Goal: Task Accomplishment & Management: Complete application form

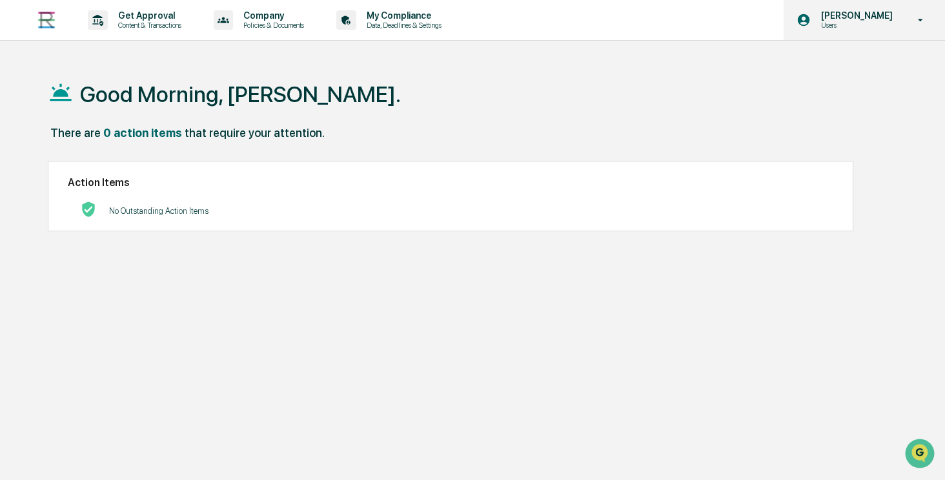
click at [873, 36] on div "Angela Barbash Users" at bounding box center [864, 20] width 161 height 40
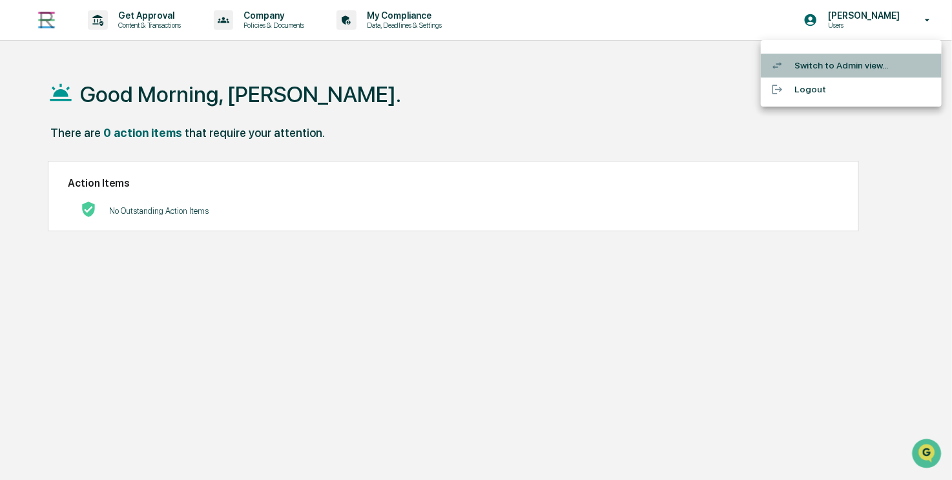
click at [852, 65] on li "Switch to Admin view..." at bounding box center [851, 66] width 181 height 24
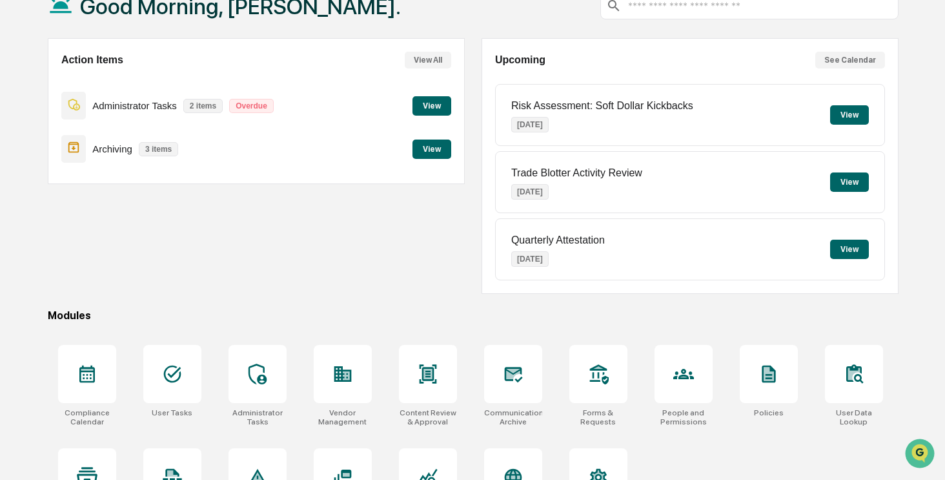
scroll to position [145, 0]
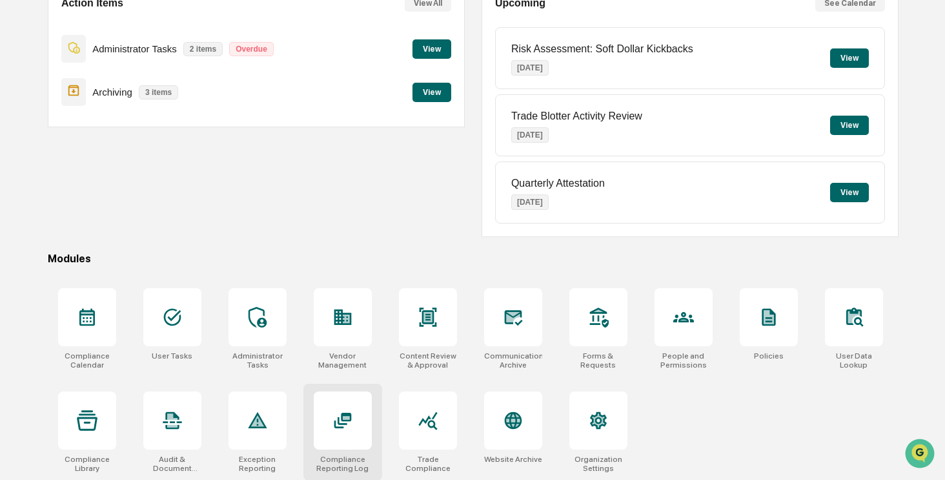
click at [354, 427] on div at bounding box center [343, 420] width 58 height 58
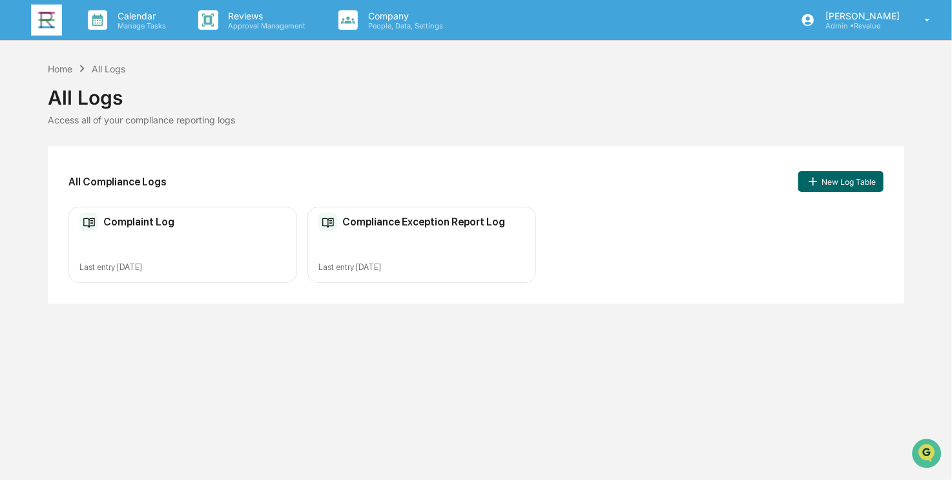
click at [152, 234] on div "Complaint Log Last entry [DATE]" at bounding box center [182, 245] width 229 height 77
click at [866, 183] on button "New Log Table" at bounding box center [840, 181] width 85 height 21
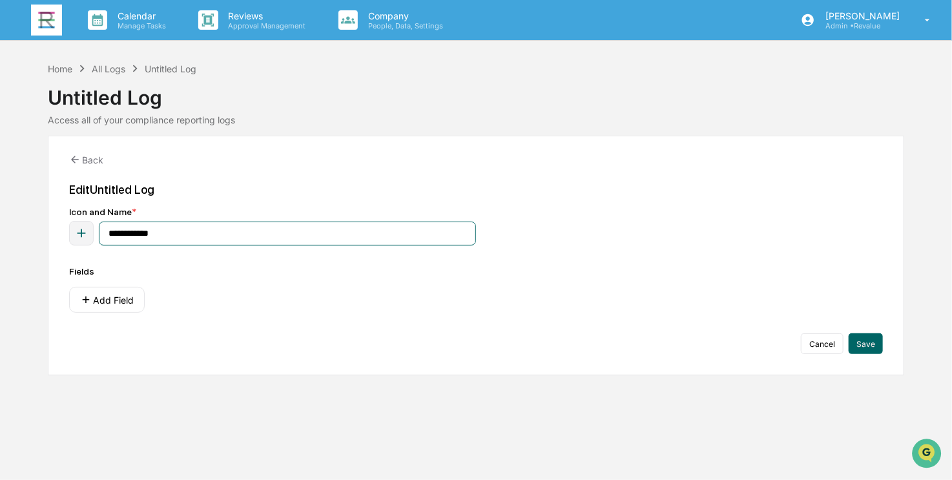
click at [181, 229] on input "**********" at bounding box center [287, 233] width 377 height 24
type input "**********"
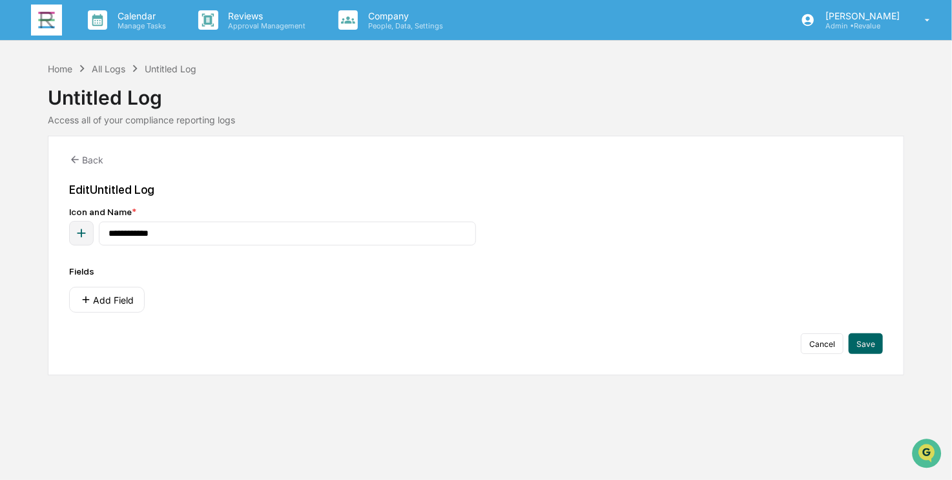
click at [78, 233] on icon "button" at bounding box center [81, 233] width 8 height 8
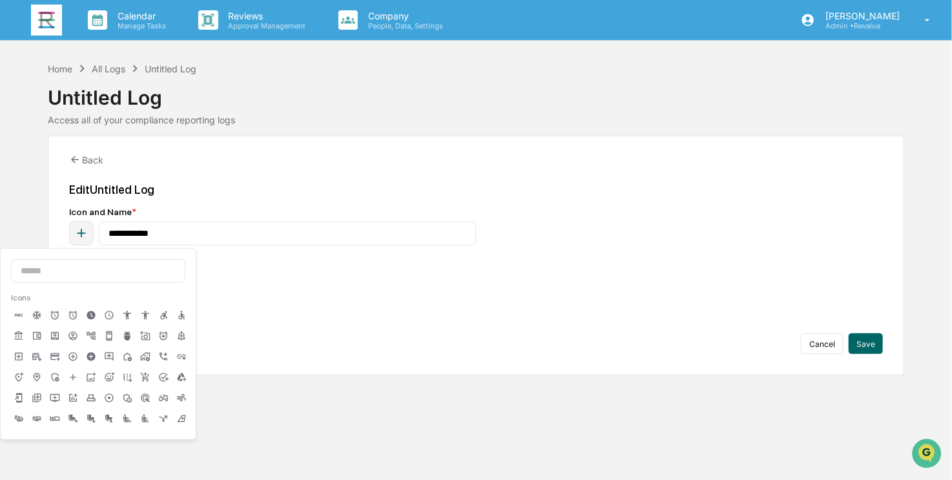
click at [72, 399] on icon at bounding box center [73, 398] width 10 height 10
click at [292, 180] on div "**********" at bounding box center [476, 256] width 857 height 240
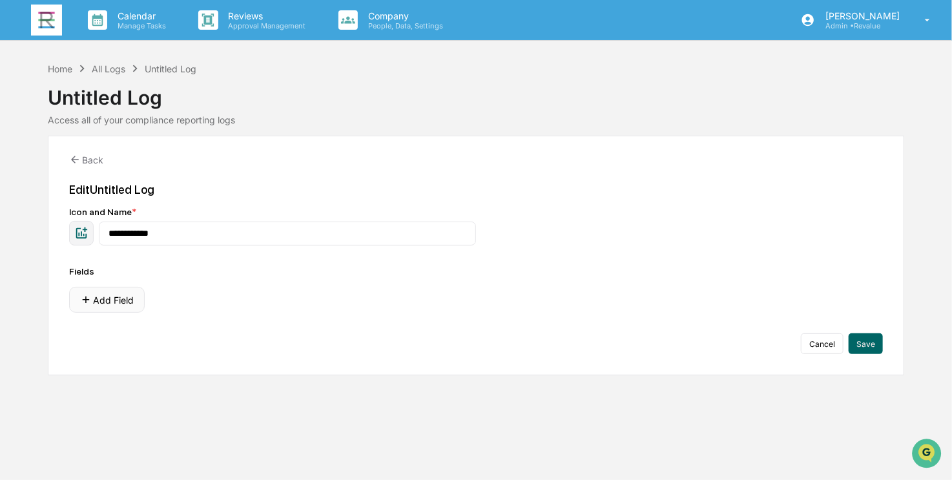
click at [109, 300] on button "Add Field" at bounding box center [107, 300] width 76 height 26
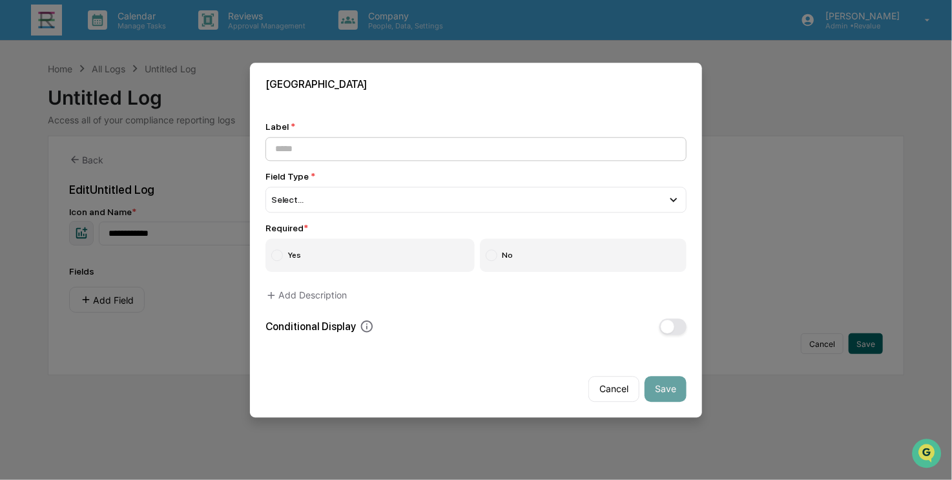
click at [356, 145] on input at bounding box center [475, 149] width 421 height 24
click at [383, 201] on div "Select..." at bounding box center [475, 200] width 421 height 26
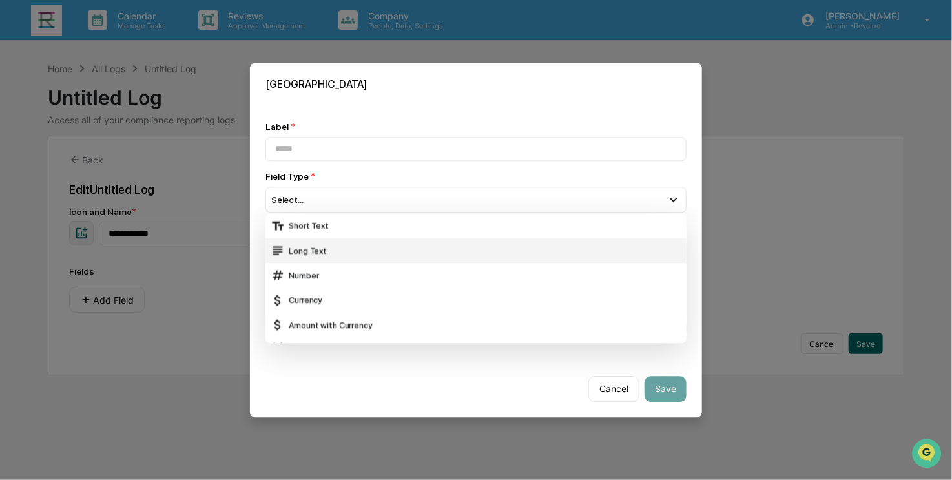
click at [359, 252] on div "Long Text" at bounding box center [476, 250] width 411 height 14
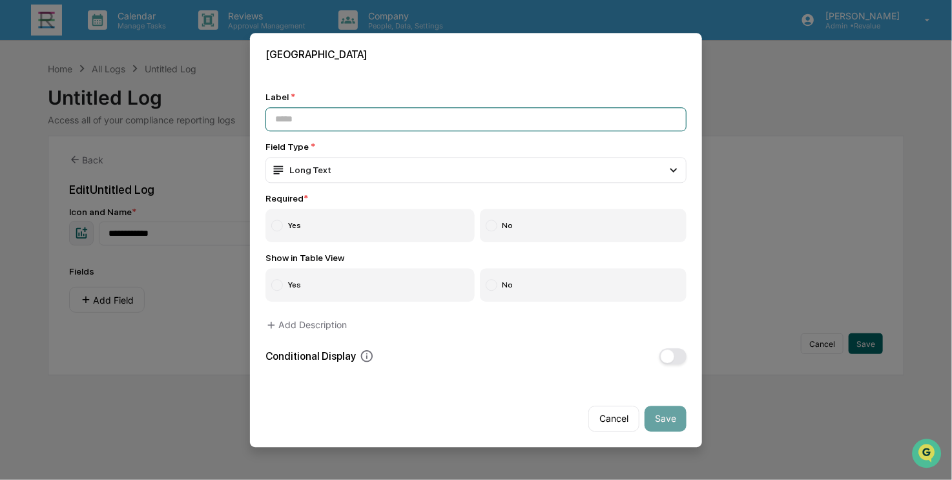
click at [335, 126] on input at bounding box center [475, 119] width 421 height 24
type input "**********"
click at [300, 232] on label "Yes" at bounding box center [369, 226] width 209 height 34
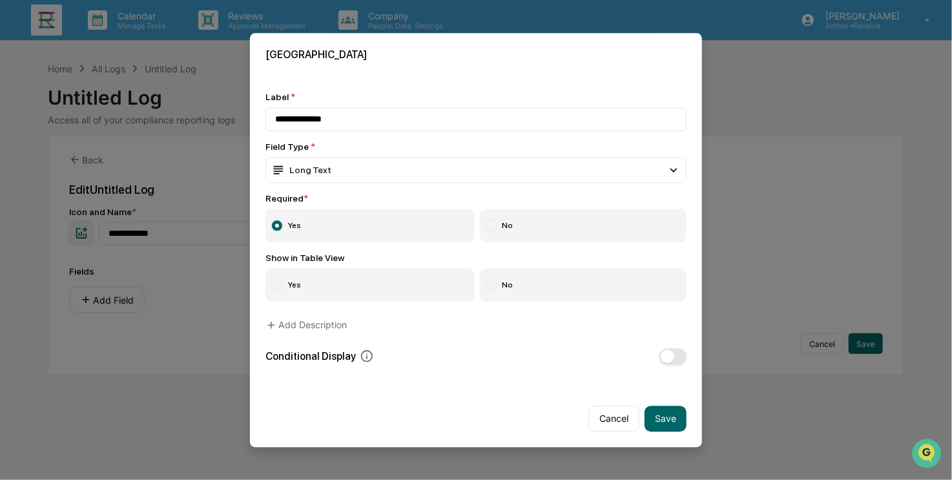
click at [510, 283] on label "No" at bounding box center [583, 285] width 207 height 34
click at [298, 325] on button "Add Description" at bounding box center [305, 325] width 81 height 26
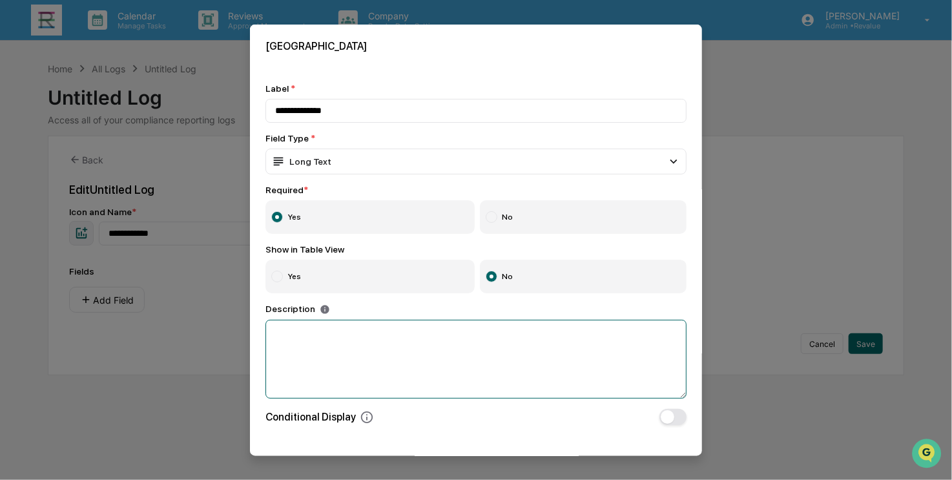
click at [331, 338] on textarea at bounding box center [475, 359] width 421 height 79
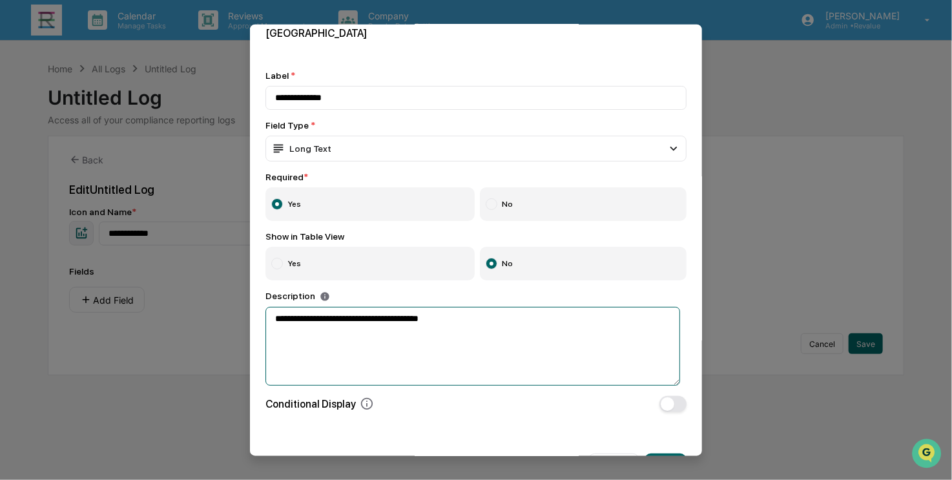
scroll to position [53, 0]
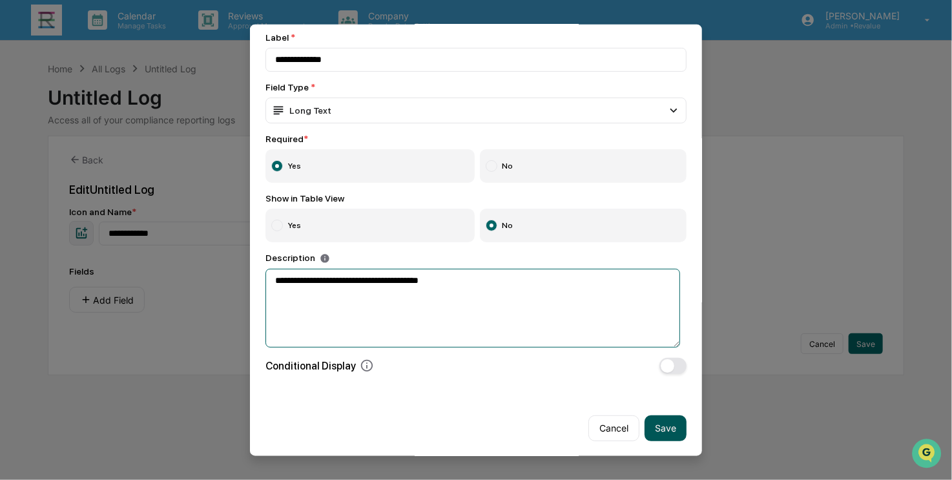
type textarea "**********"
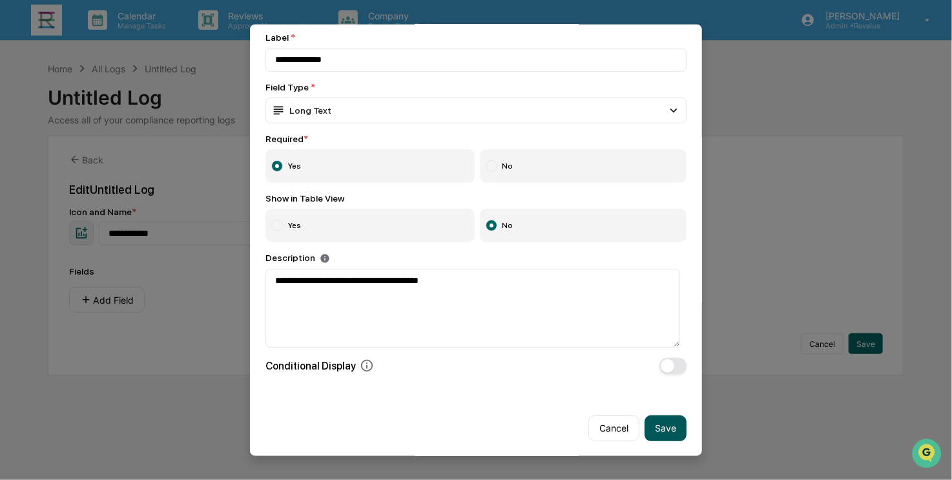
click at [667, 431] on button "Save" at bounding box center [665, 428] width 42 height 26
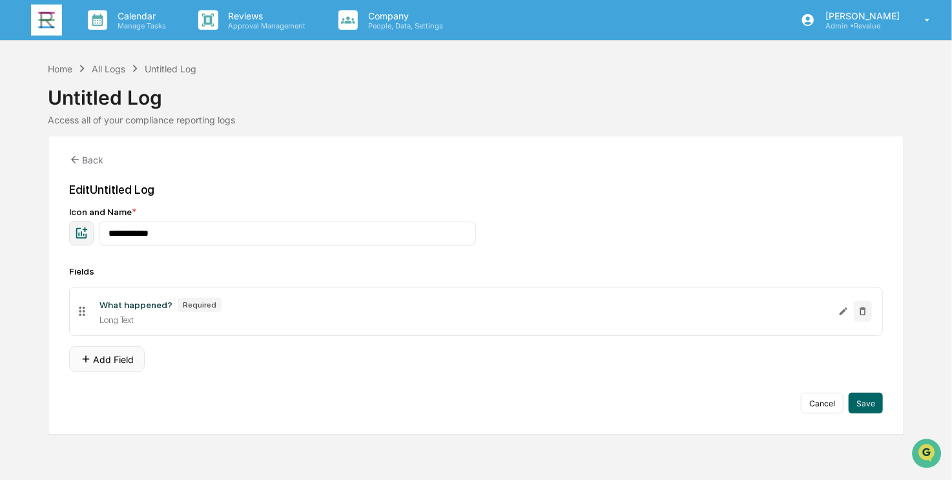
click at [107, 360] on button "Add Field" at bounding box center [107, 359] width 76 height 26
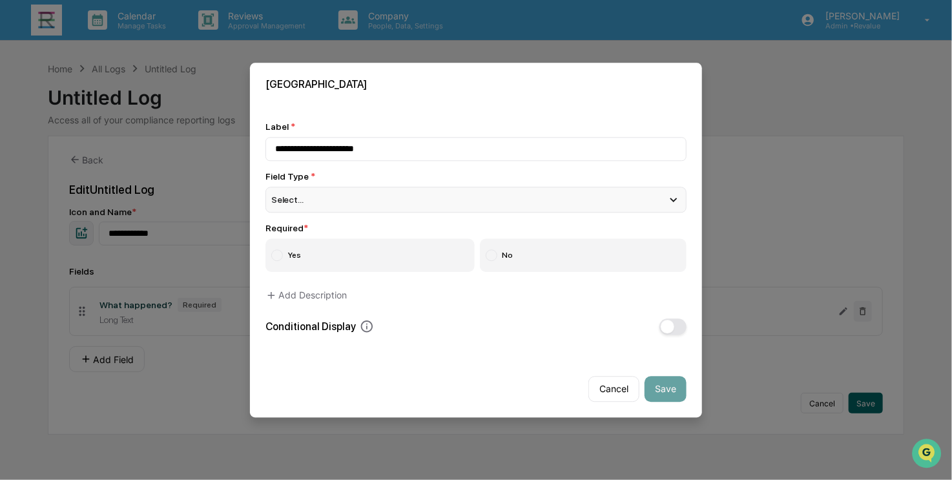
type input "**********"
click at [362, 210] on div "Select..." at bounding box center [475, 200] width 421 height 26
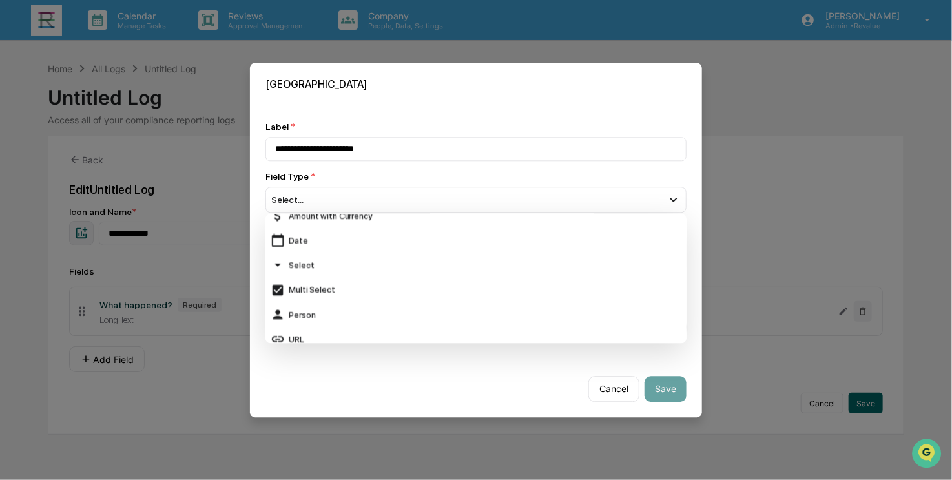
scroll to position [115, 0]
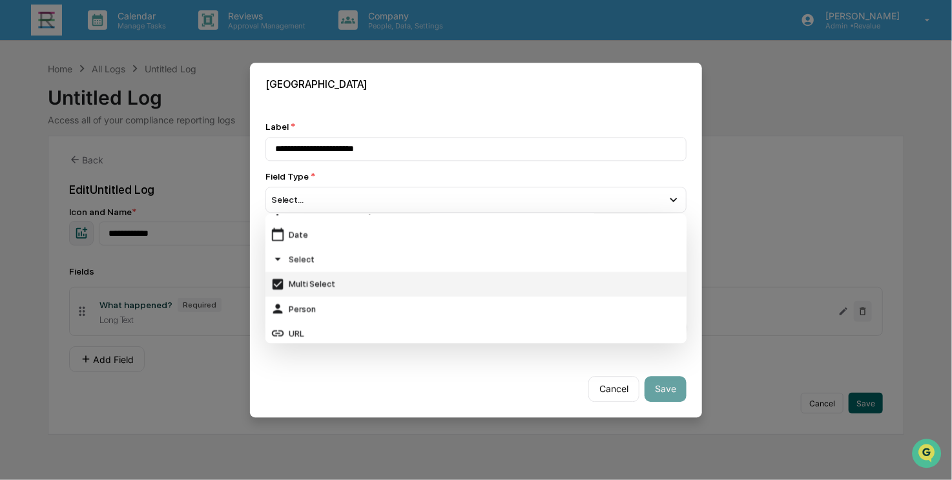
click at [311, 287] on div "Multi Select" at bounding box center [476, 284] width 411 height 14
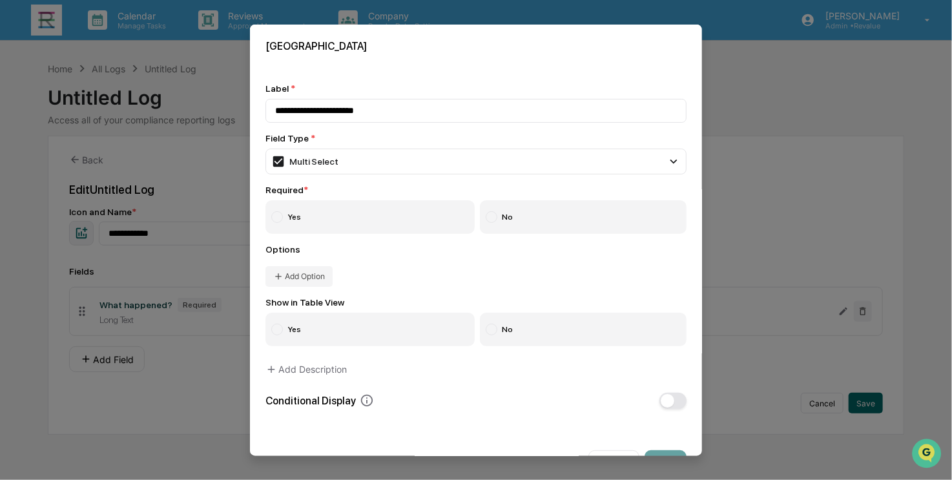
click at [289, 216] on label "Yes" at bounding box center [369, 217] width 209 height 34
click at [313, 282] on button "Add Option" at bounding box center [298, 275] width 67 height 21
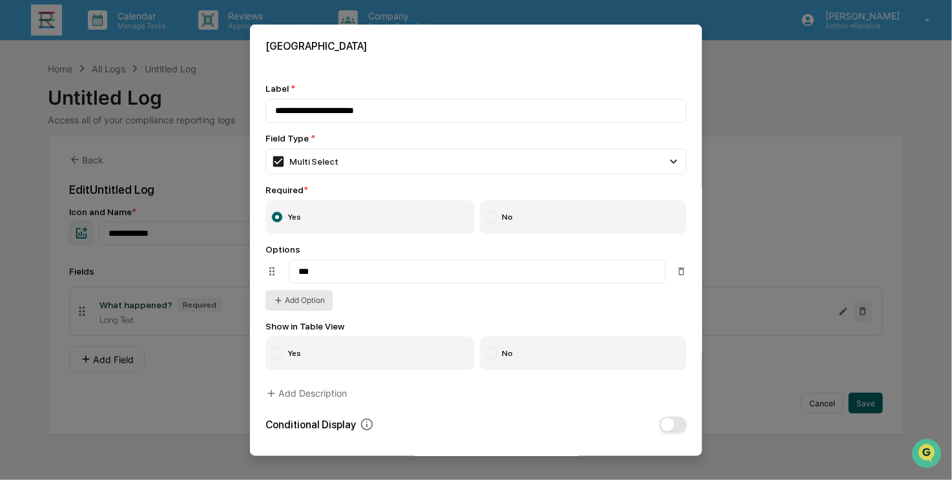
type input "***"
click at [315, 309] on button "Add Option" at bounding box center [298, 299] width 67 height 21
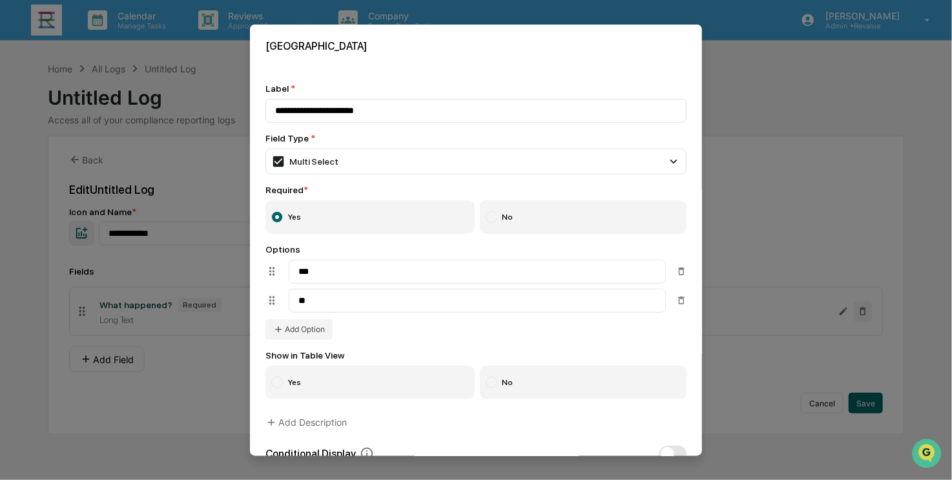
type input "**"
click at [453, 333] on div "Options *** ** Add Option" at bounding box center [475, 291] width 421 height 96
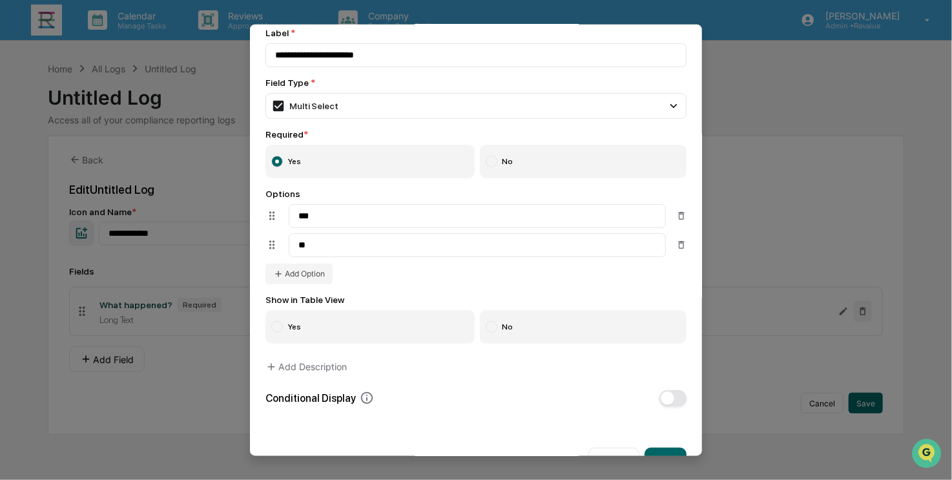
scroll to position [92, 0]
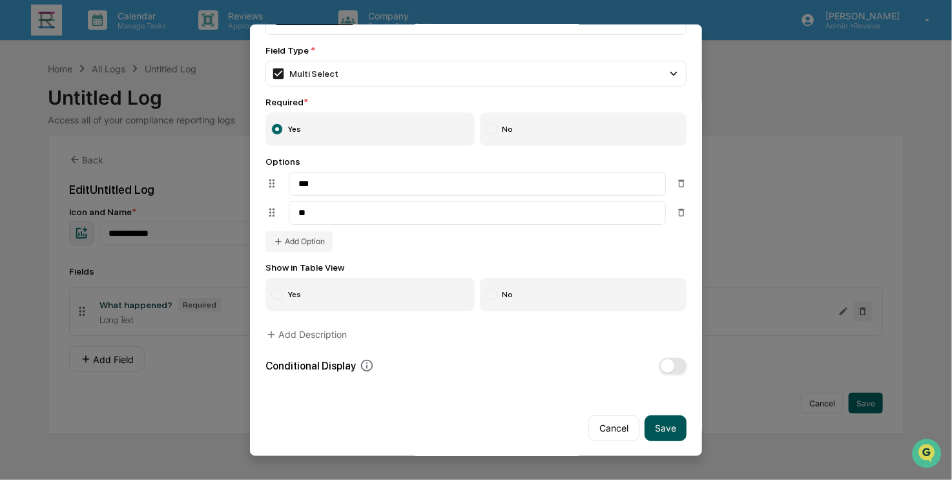
click at [660, 431] on button "Save" at bounding box center [665, 428] width 42 height 26
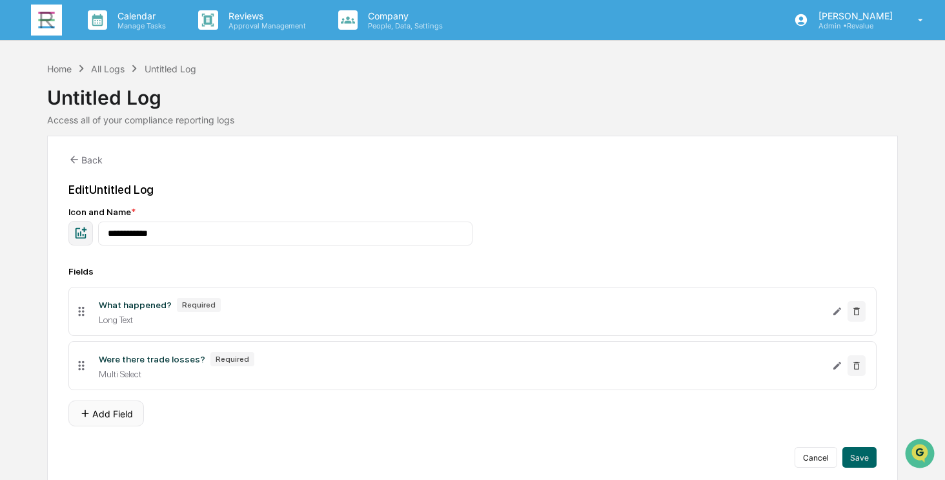
click at [106, 410] on button "Add Field" at bounding box center [106, 413] width 76 height 26
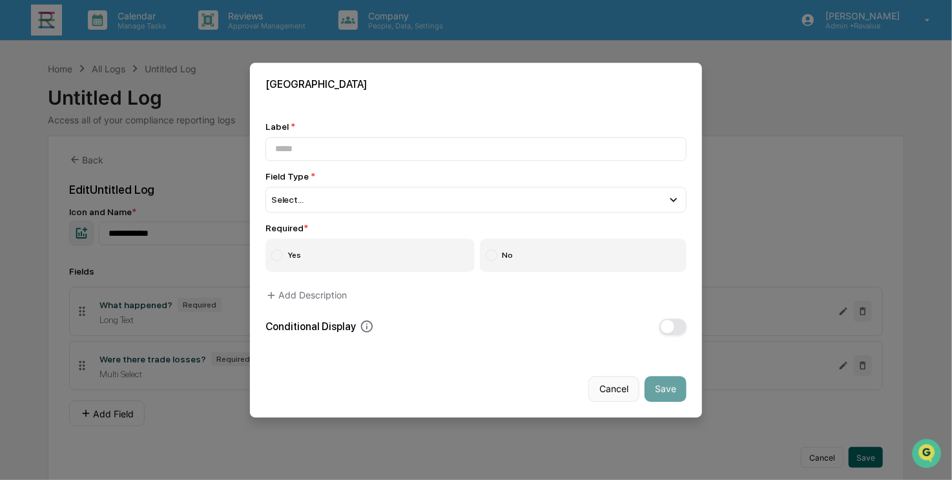
click at [608, 393] on button "Cancel" at bounding box center [613, 389] width 51 height 26
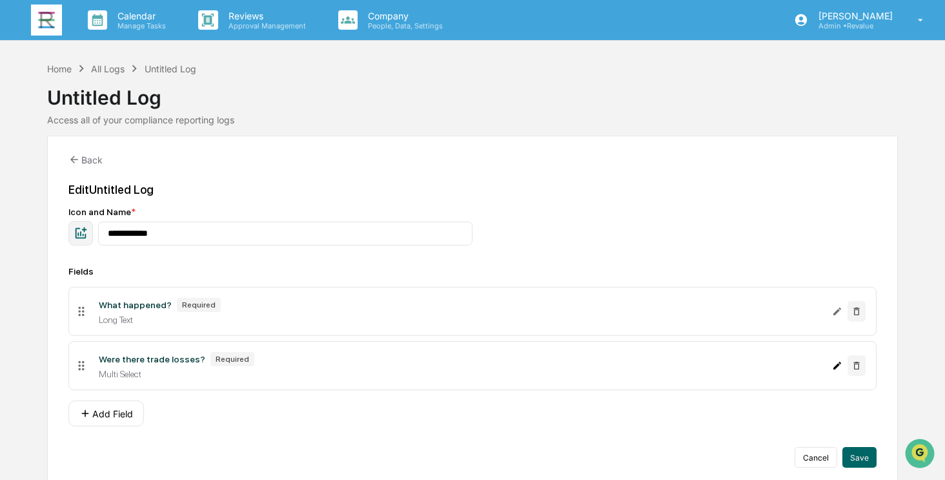
click at [835, 368] on icon "Edit Were there trade losses? field" at bounding box center [838, 366] width 8 height 8
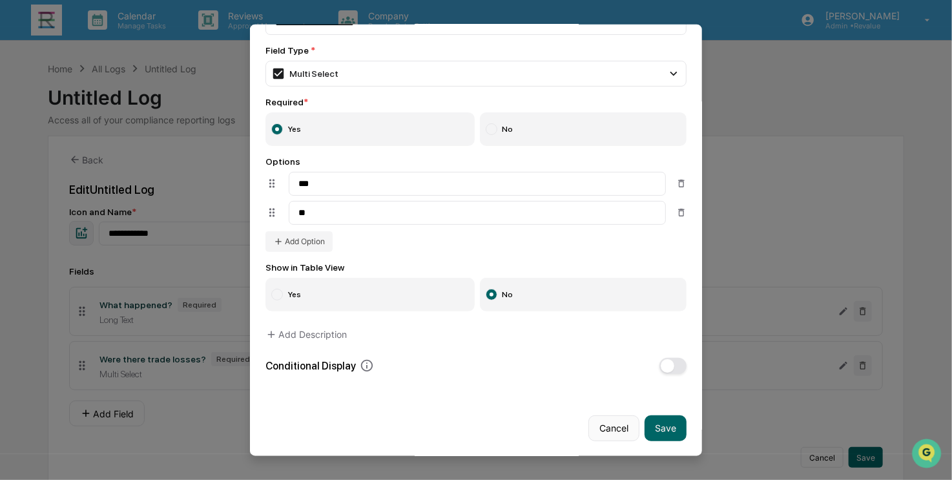
click at [597, 427] on button "Cancel" at bounding box center [613, 428] width 51 height 26
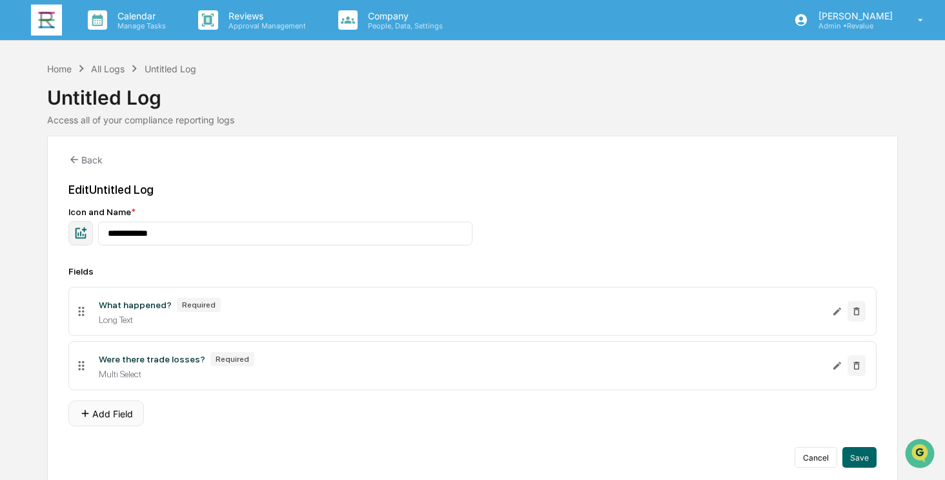
click at [108, 416] on button "Add Field" at bounding box center [106, 413] width 76 height 26
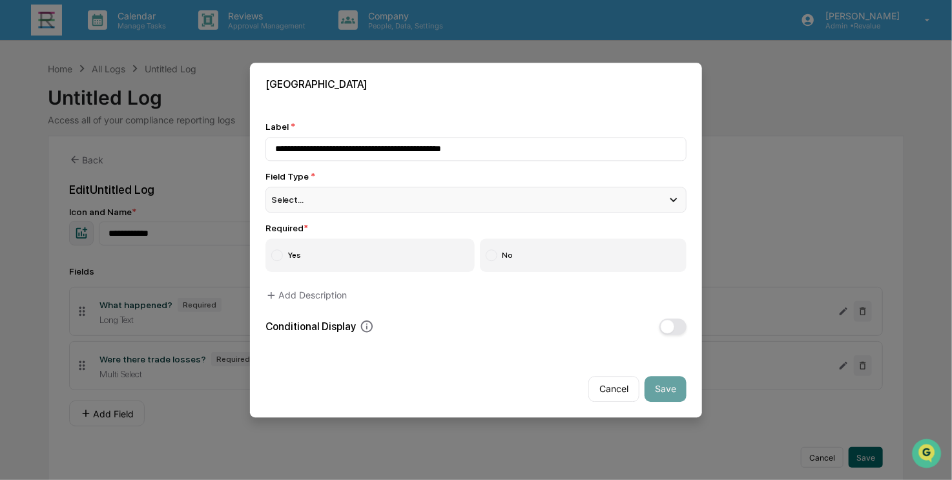
type input "**********"
click at [470, 201] on div "Select..." at bounding box center [475, 200] width 421 height 26
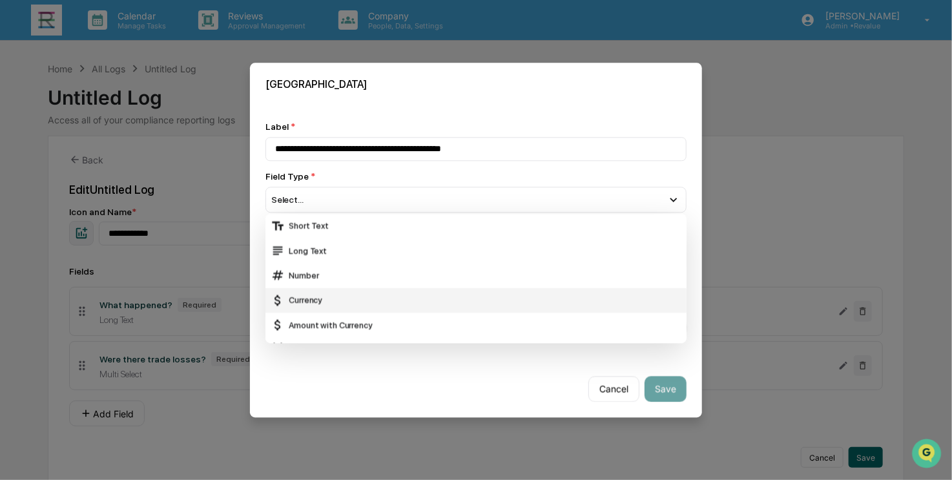
click at [433, 296] on div "Currency" at bounding box center [476, 300] width 411 height 14
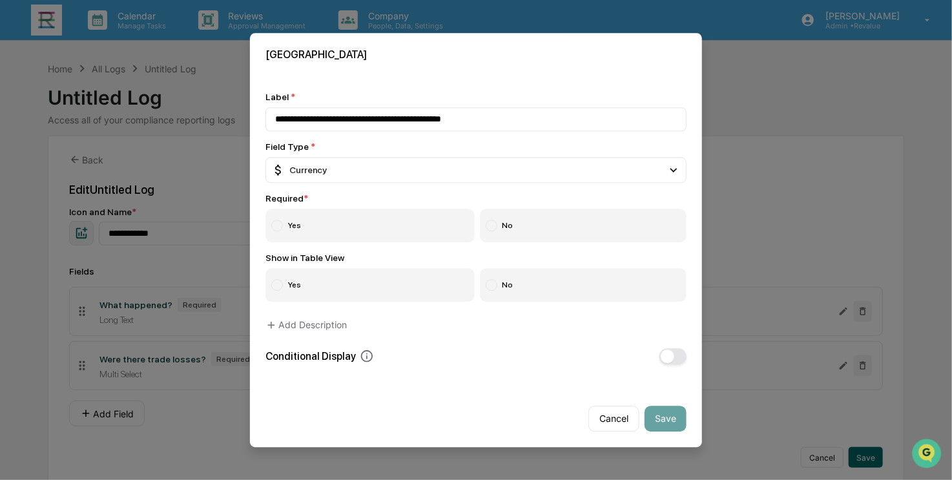
click at [289, 229] on label "Yes" at bounding box center [369, 226] width 209 height 34
click at [493, 225] on div at bounding box center [492, 226] width 12 height 12
click at [334, 325] on button "Add Description" at bounding box center [305, 325] width 81 height 26
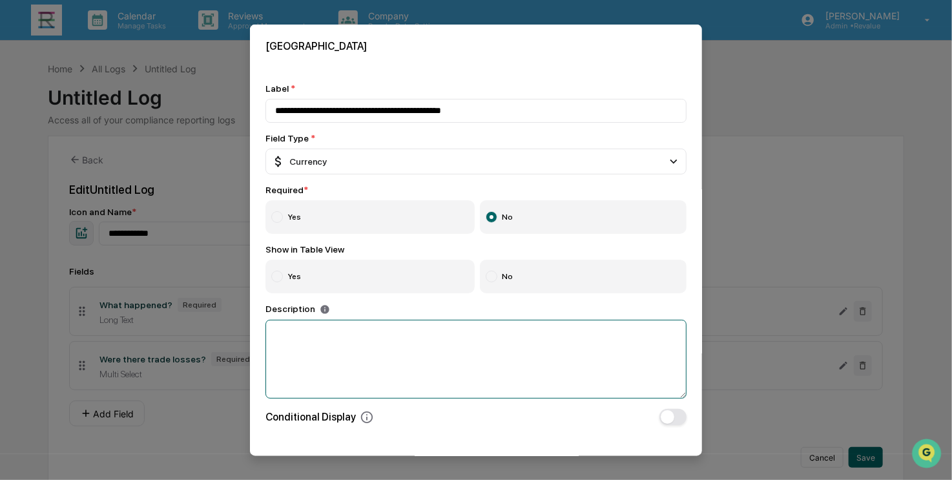
click at [331, 331] on textarea at bounding box center [475, 359] width 421 height 79
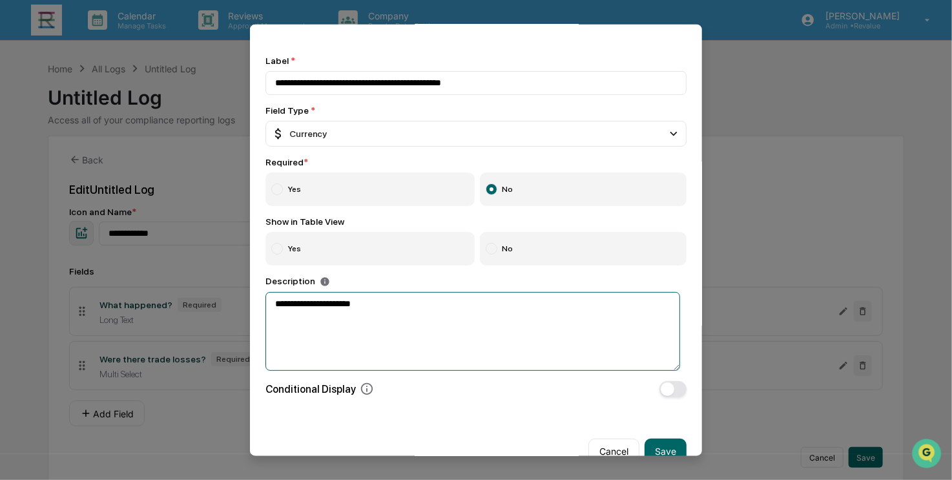
scroll to position [53, 0]
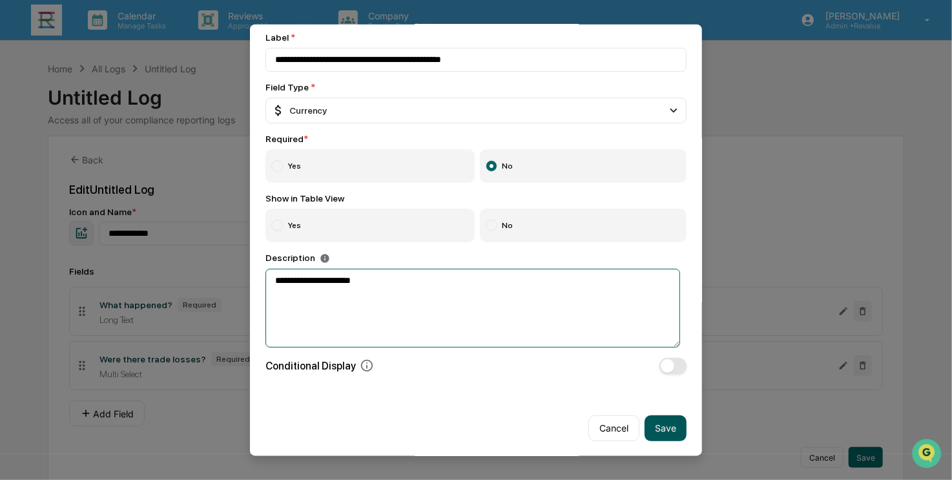
type textarea "**********"
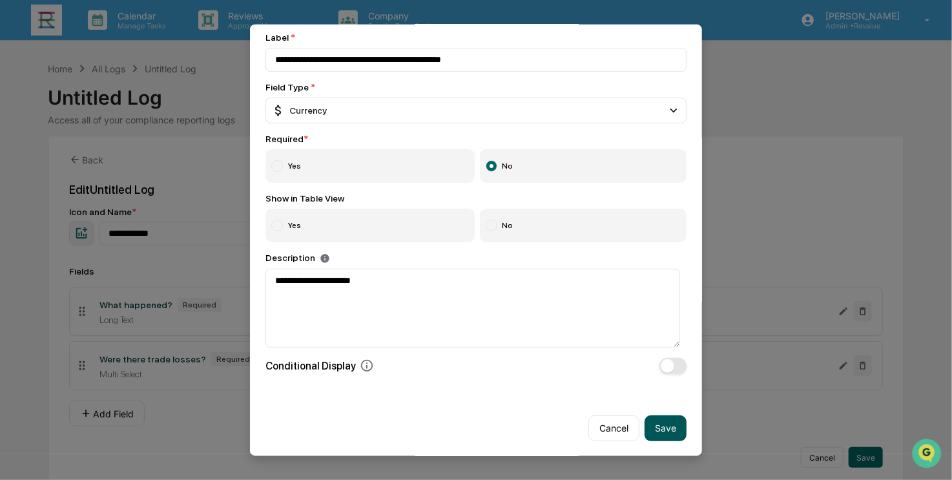
click at [669, 433] on button "Save" at bounding box center [665, 428] width 42 height 26
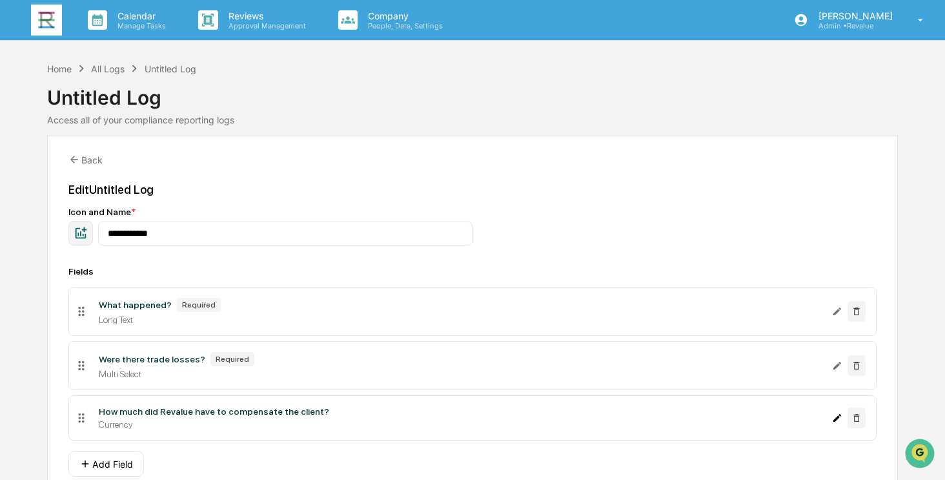
click at [837, 417] on icon "Edit How much did Revalue have to compensate the client? field" at bounding box center [837, 418] width 10 height 10
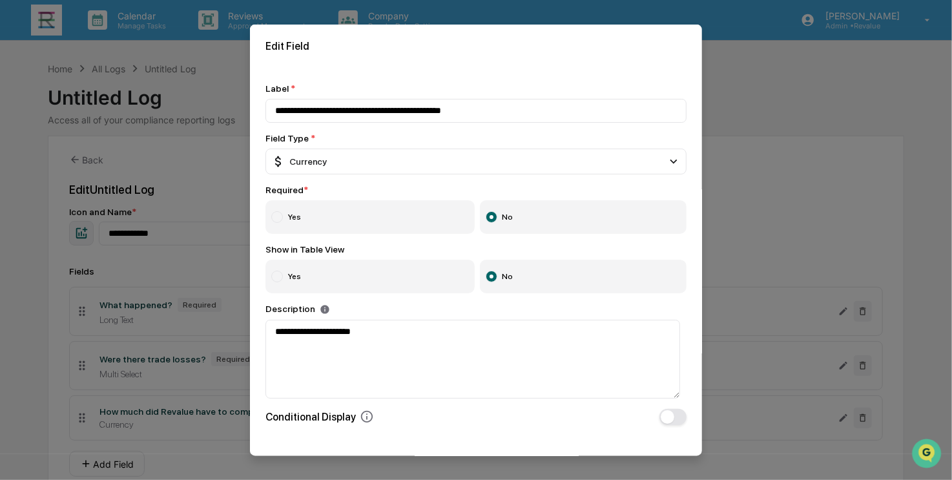
click at [668, 413] on button "button" at bounding box center [672, 416] width 27 height 16
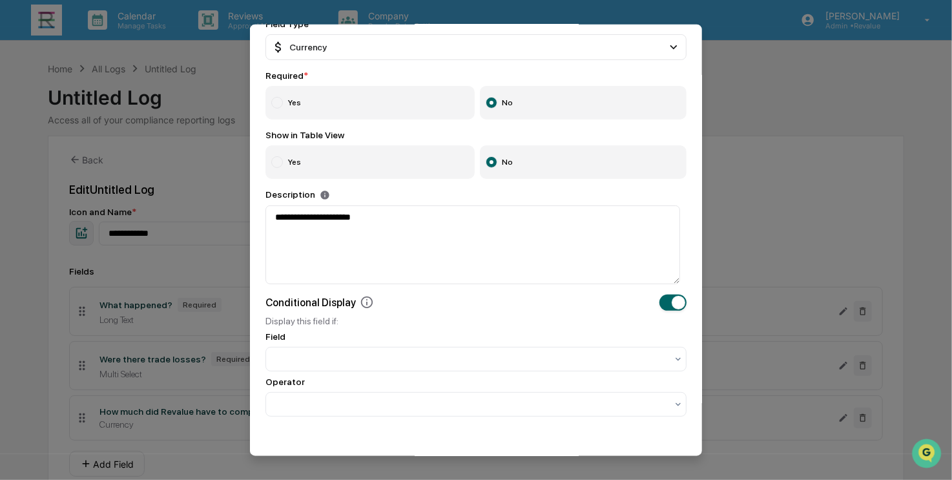
scroll to position [160, 0]
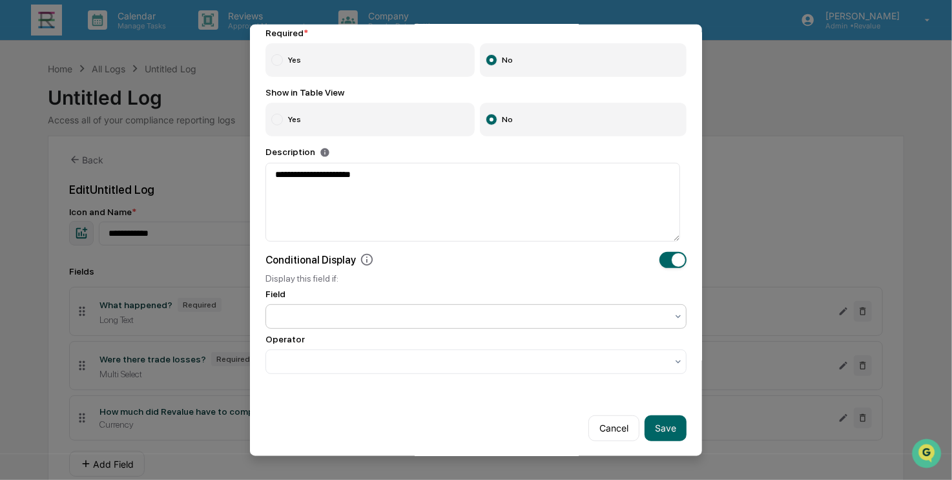
click at [309, 322] on div at bounding box center [470, 315] width 391 height 13
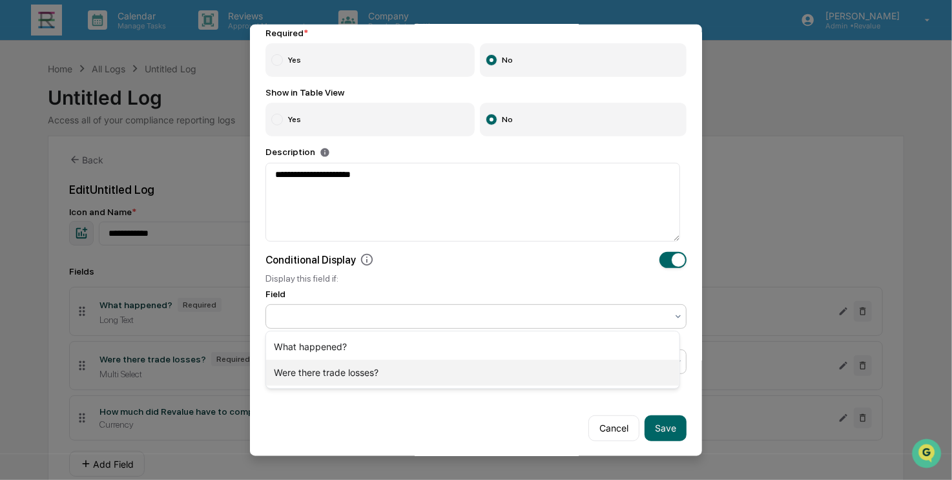
click at [316, 367] on div "Were there trade losses?" at bounding box center [472, 373] width 413 height 26
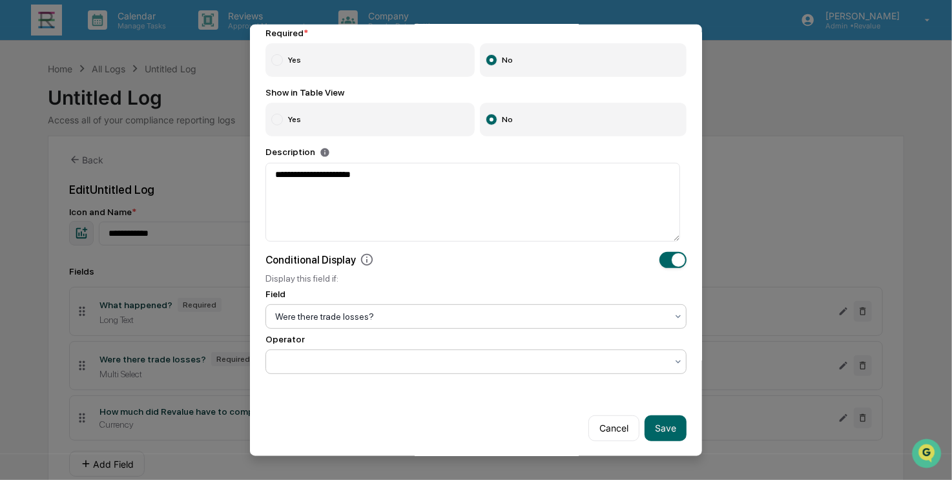
click at [396, 366] on div at bounding box center [470, 360] width 391 height 13
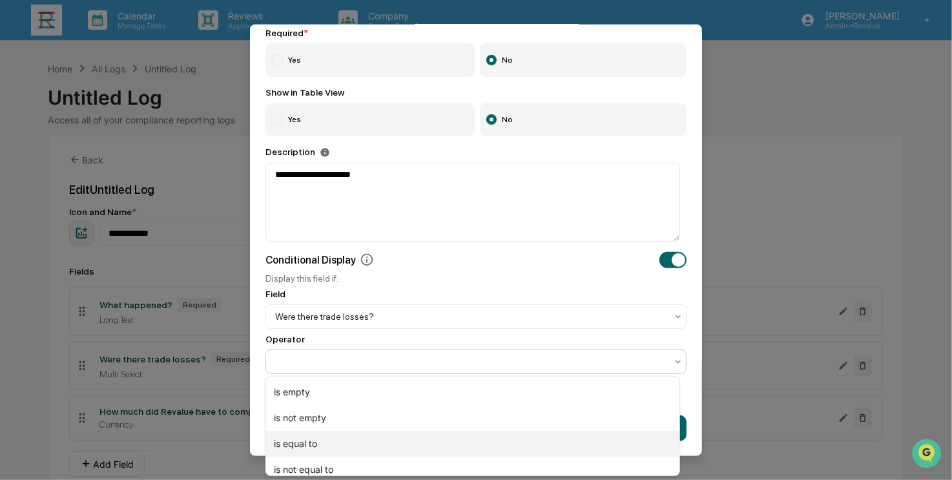
click at [382, 438] on div "is equal to" at bounding box center [472, 444] width 413 height 26
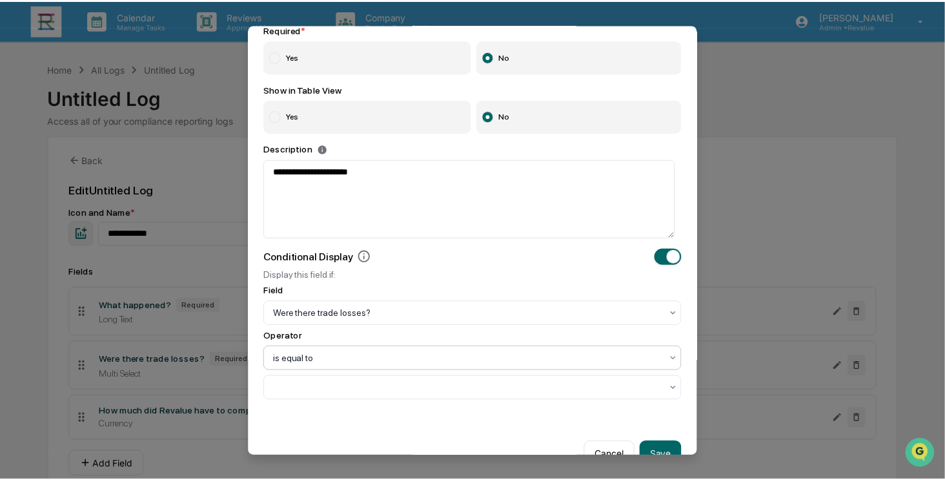
scroll to position [190, 0]
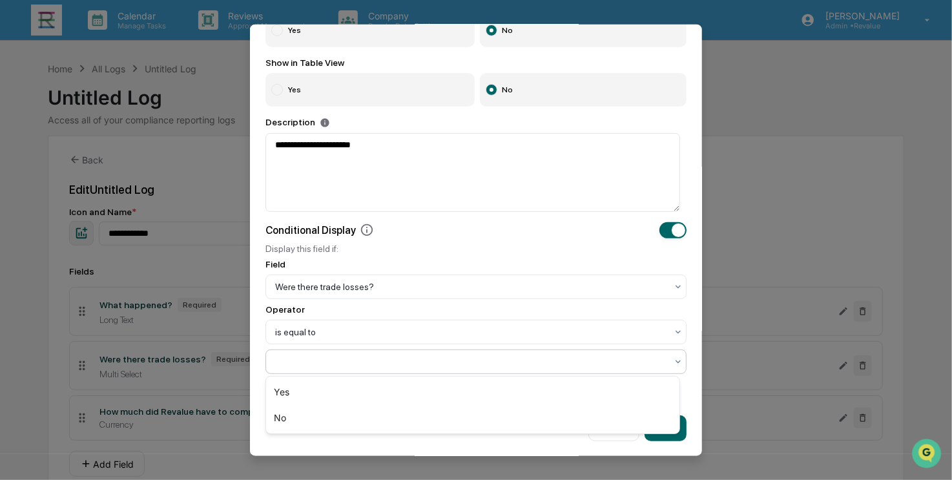
click at [451, 355] on div at bounding box center [470, 360] width 391 height 13
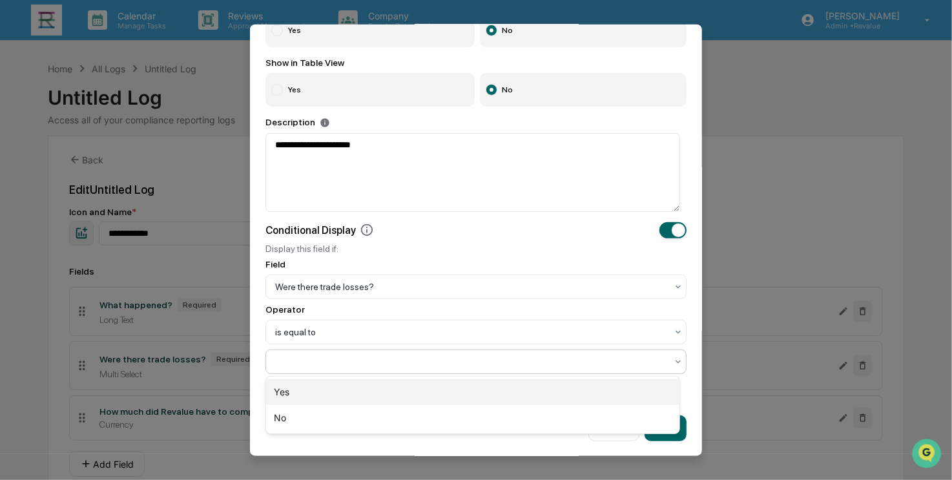
click at [427, 392] on div "Yes" at bounding box center [472, 392] width 413 height 26
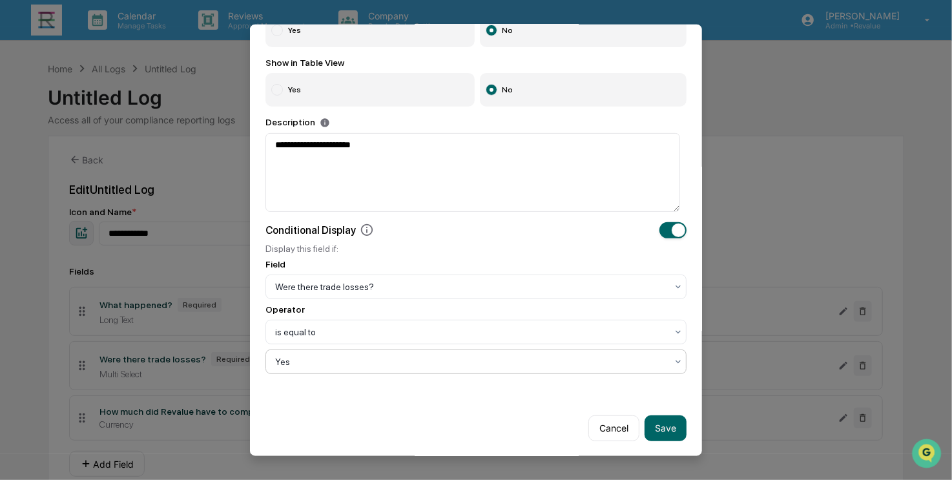
click at [465, 424] on div "Cancel Save" at bounding box center [476, 422] width 452 height 67
click at [661, 431] on button "Save" at bounding box center [665, 428] width 42 height 26
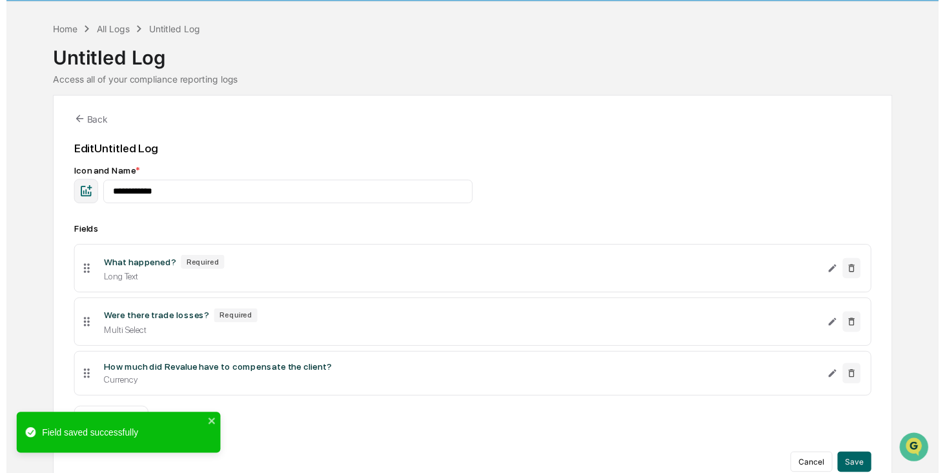
scroll to position [62, 0]
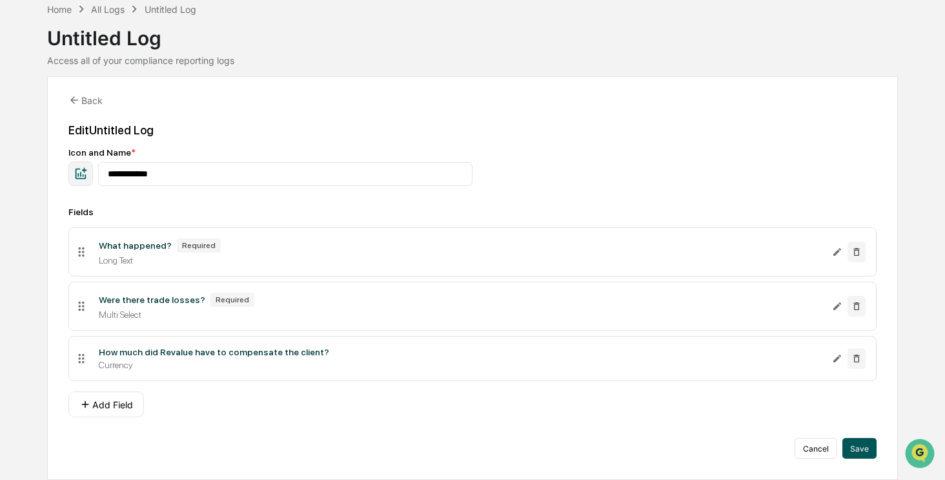
click at [863, 449] on button "Save" at bounding box center [860, 448] width 34 height 21
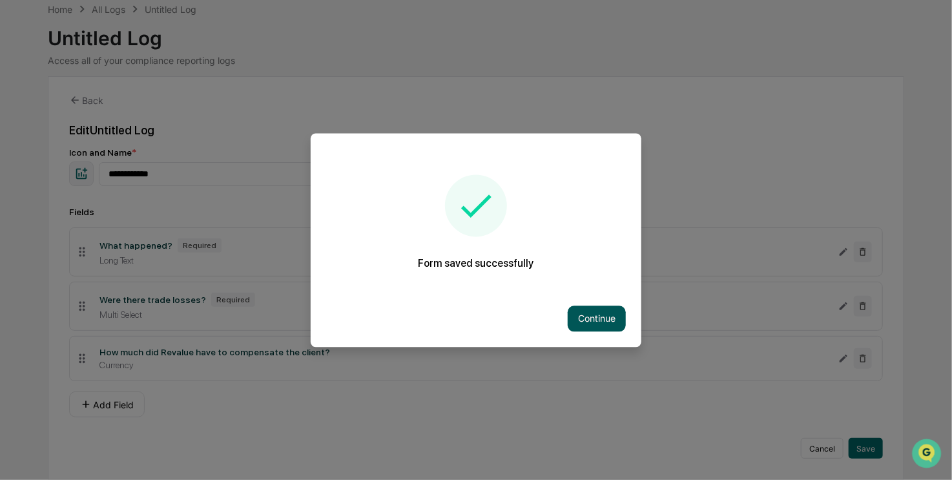
click at [607, 327] on button "Continue" at bounding box center [597, 318] width 58 height 26
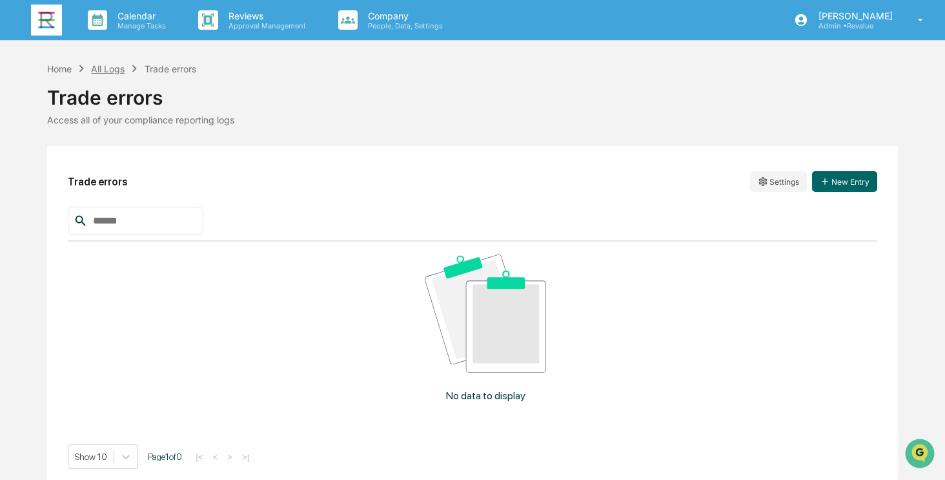
click at [94, 70] on div "All Logs" at bounding box center [108, 68] width 34 height 11
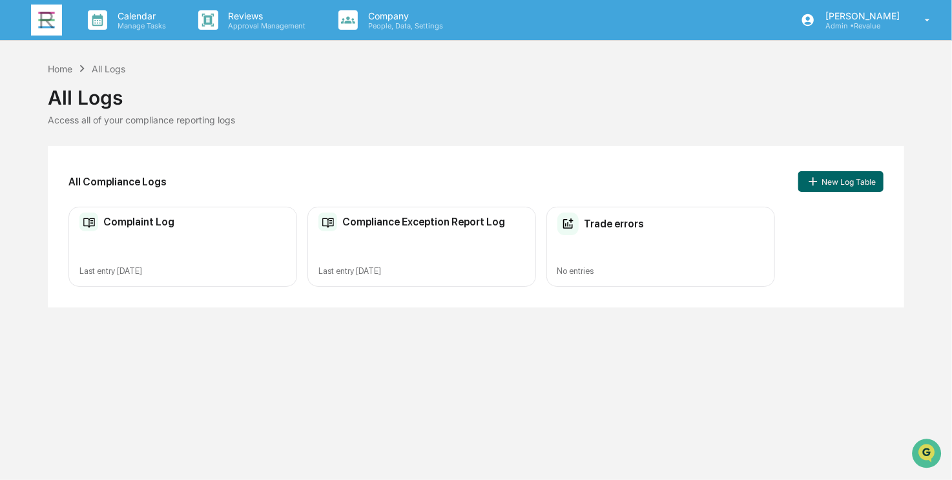
click at [155, 221] on h2 "Complaint Log" at bounding box center [138, 222] width 71 height 12
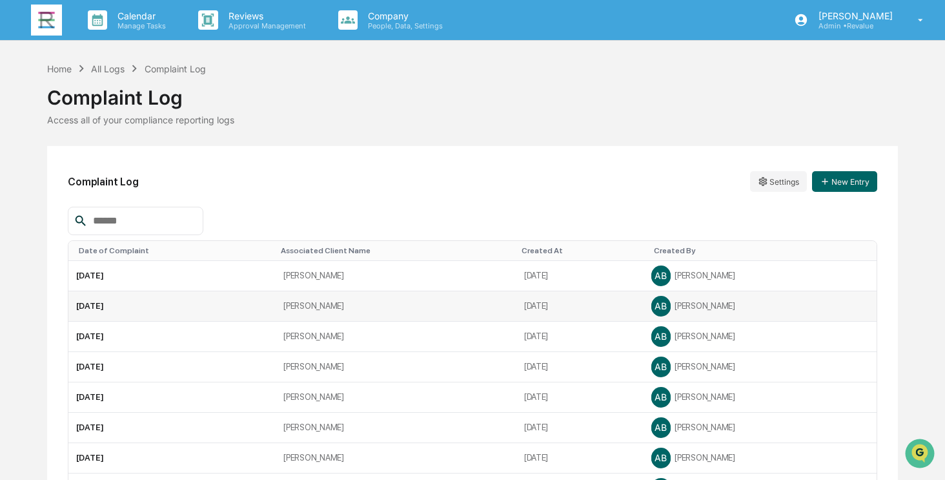
scroll to position [129, 0]
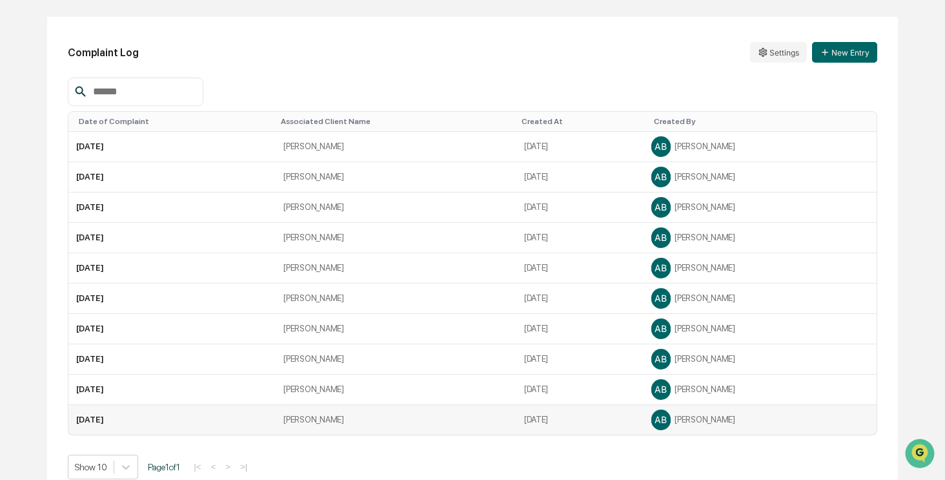
click at [289, 422] on td "[PERSON_NAME]" at bounding box center [396, 420] width 241 height 30
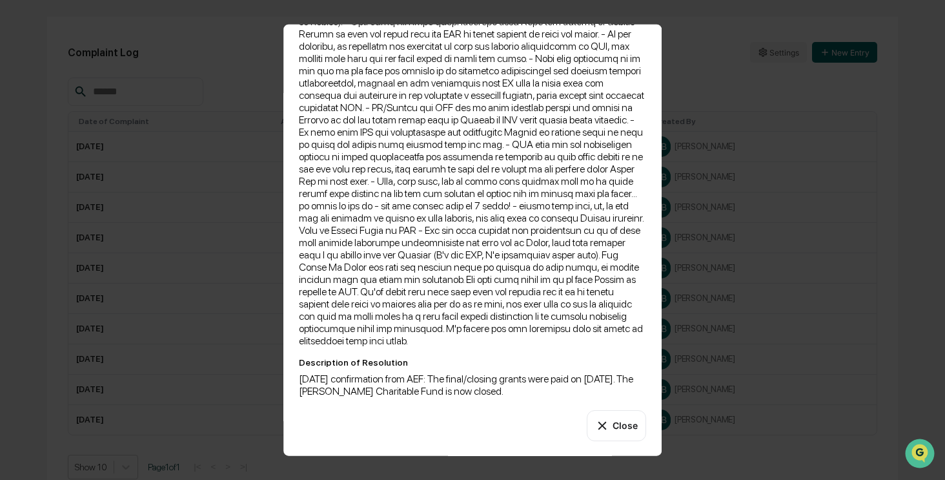
scroll to position [279, 0]
click at [596, 427] on icon at bounding box center [603, 425] width 14 height 14
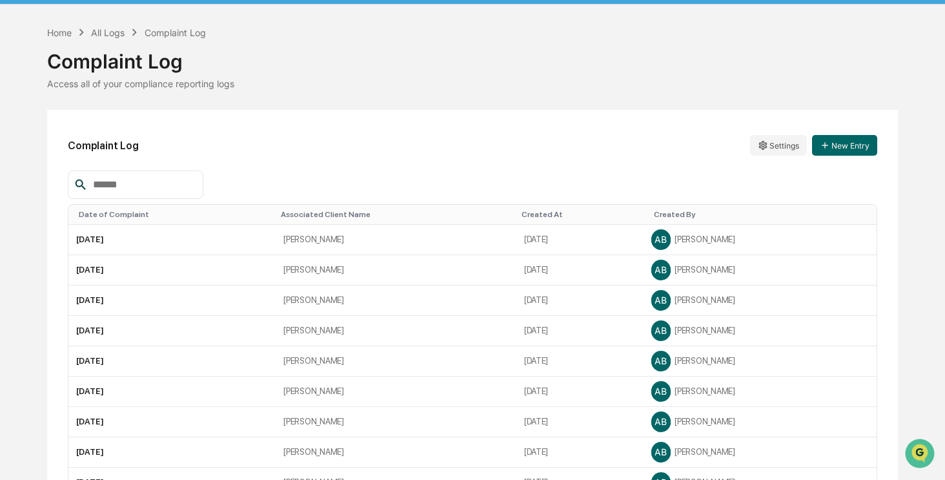
scroll to position [0, 0]
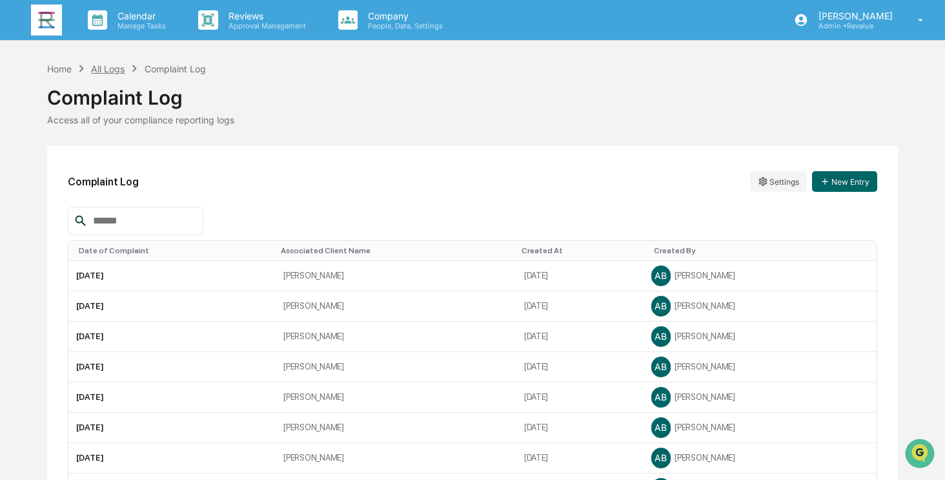
click at [109, 73] on div "All Logs" at bounding box center [108, 68] width 34 height 11
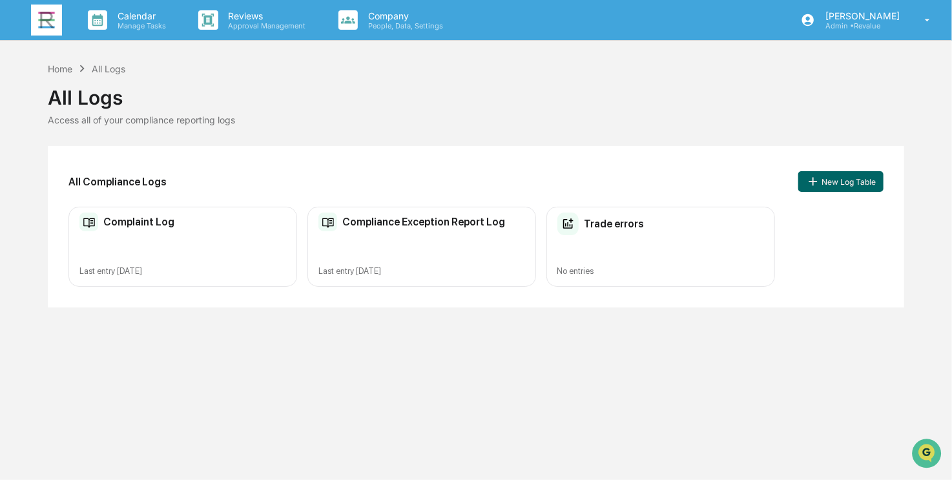
click at [599, 240] on div "Trade errors No entries" at bounding box center [660, 247] width 229 height 81
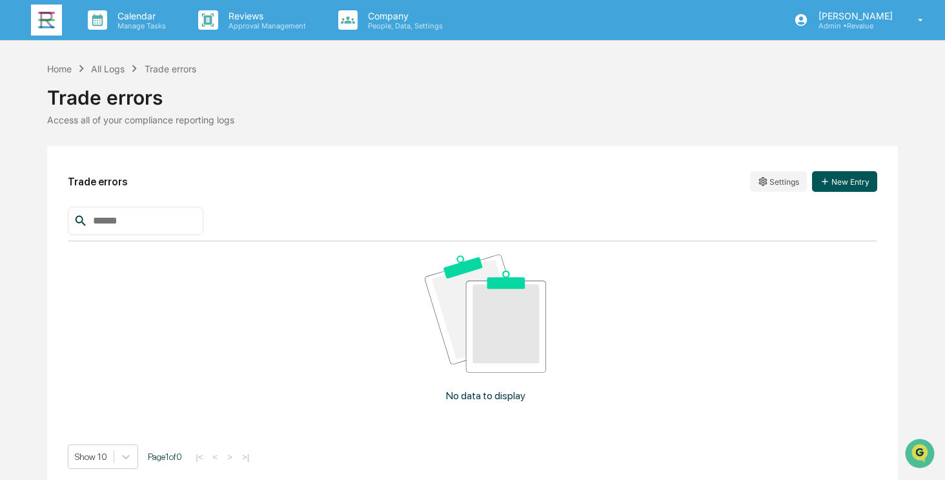
click at [843, 185] on button "New Entry" at bounding box center [844, 181] width 65 height 21
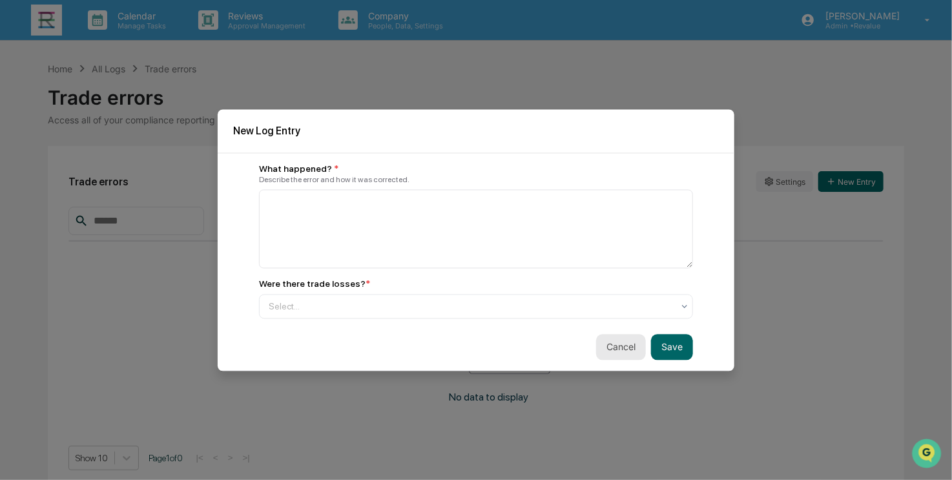
click at [600, 349] on button "Cancel" at bounding box center [621, 347] width 50 height 26
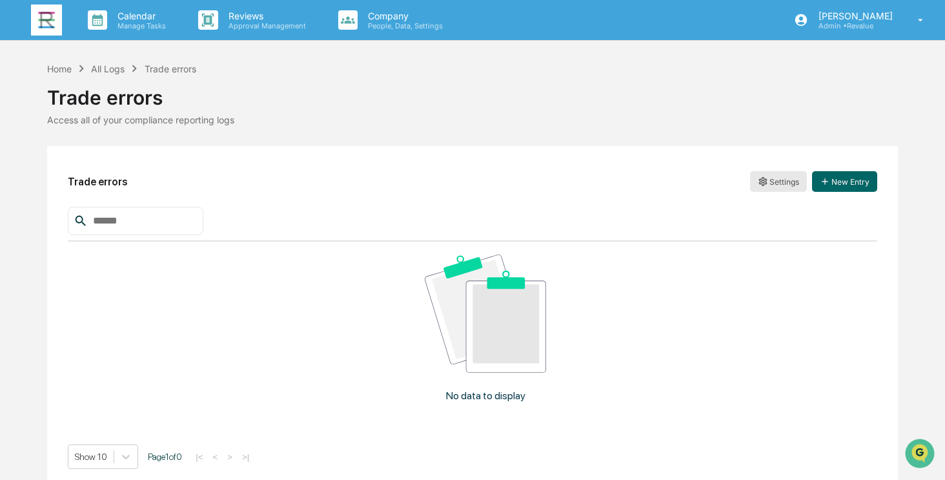
click at [781, 188] on html "Calendar Manage Tasks Reviews Approval Management Company People, Data, Setting…" at bounding box center [472, 240] width 945 height 480
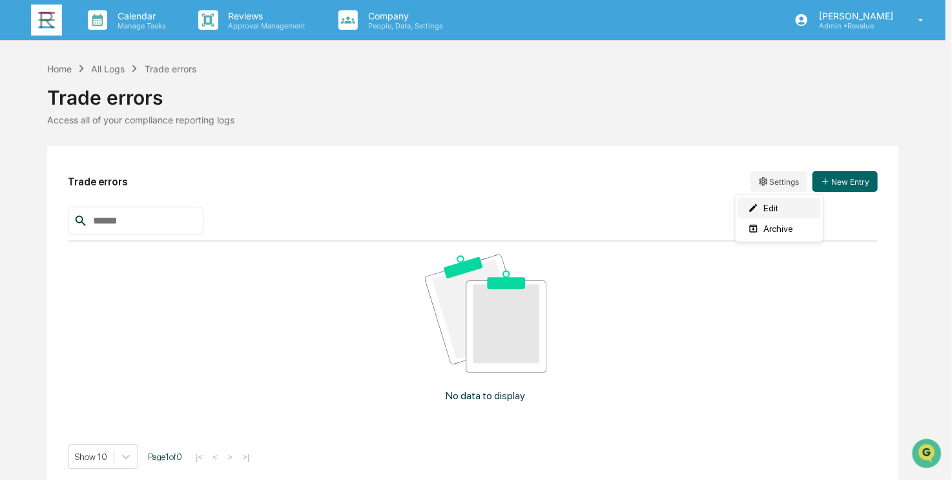
click at [780, 213] on div "Edit" at bounding box center [779, 208] width 83 height 21
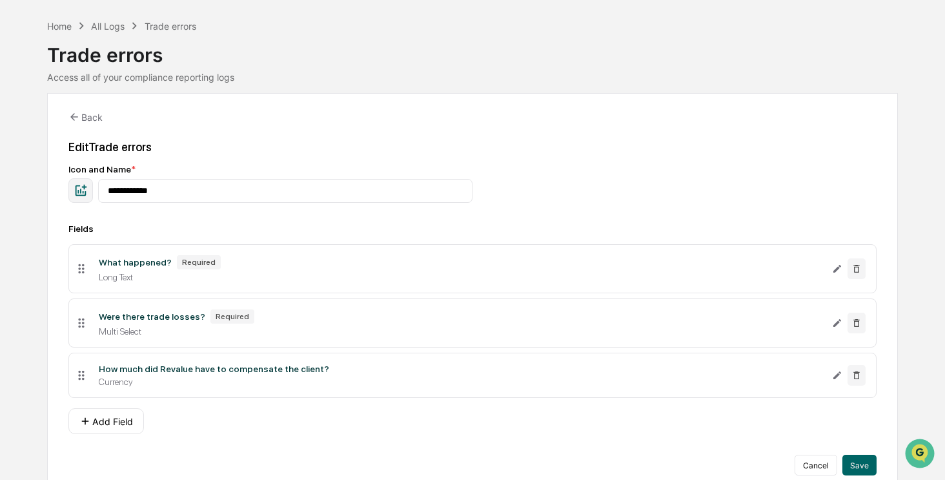
scroll to position [62, 0]
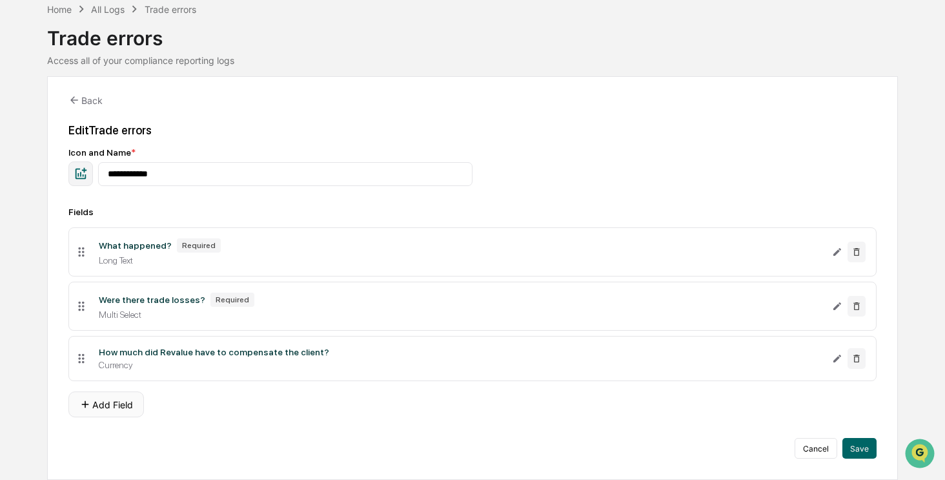
click at [109, 413] on button "Add Field" at bounding box center [106, 404] width 76 height 26
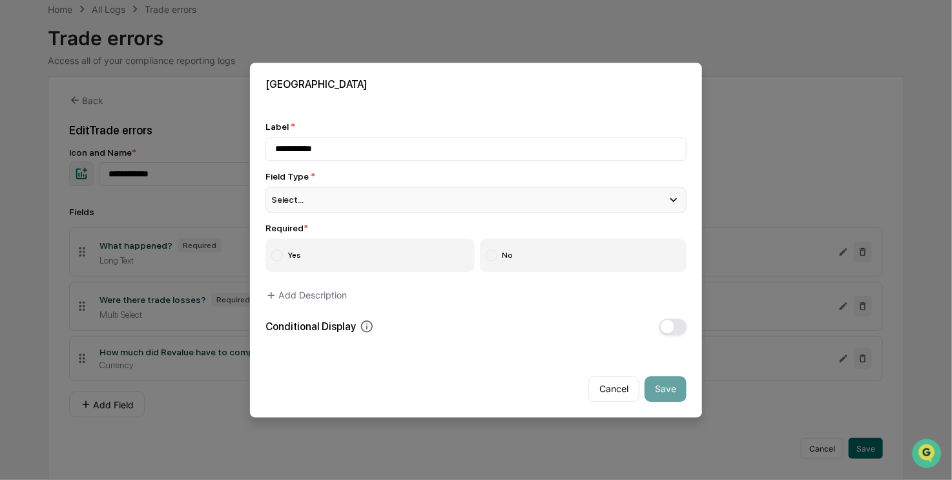
type input "**********"
click at [354, 201] on div "Select..." at bounding box center [475, 200] width 421 height 26
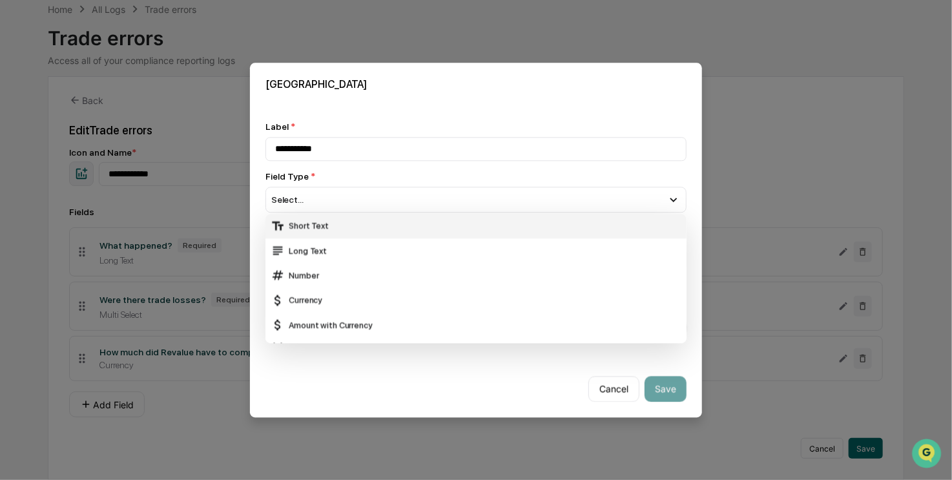
click at [350, 229] on div "Short Text" at bounding box center [476, 226] width 411 height 14
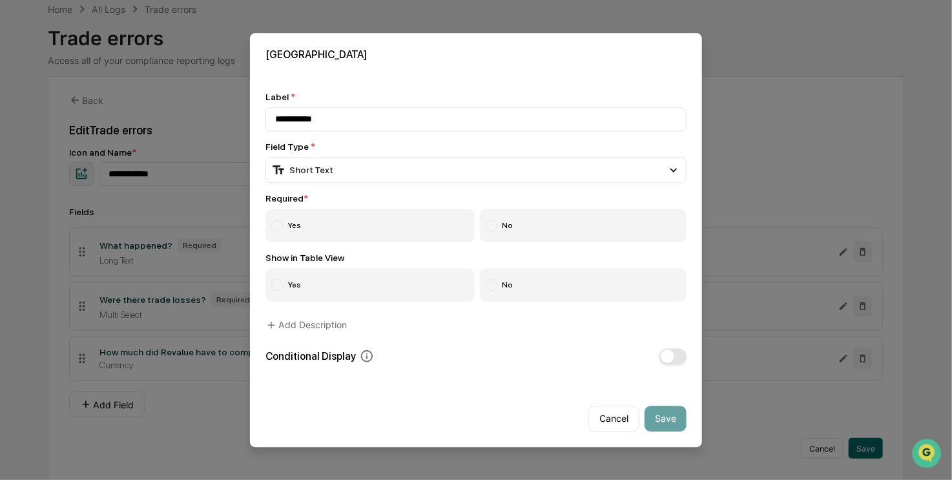
click at [289, 223] on label "Yes" at bounding box center [369, 226] width 209 height 34
click at [669, 419] on button "Save" at bounding box center [665, 418] width 42 height 26
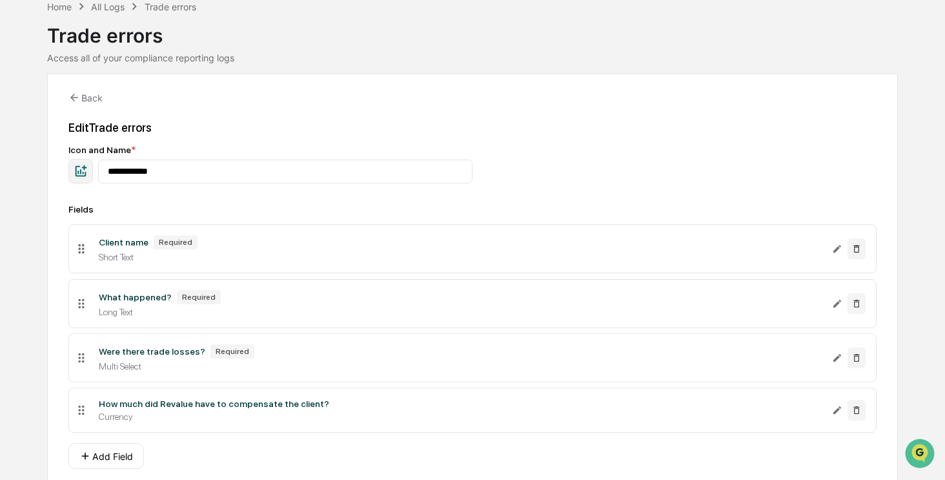
drag, startPoint x: 83, startPoint y: 412, endPoint x: 93, endPoint y: 251, distance: 161.8
click at [93, 251] on li "Client name Required Short Text" at bounding box center [472, 248] width 808 height 49
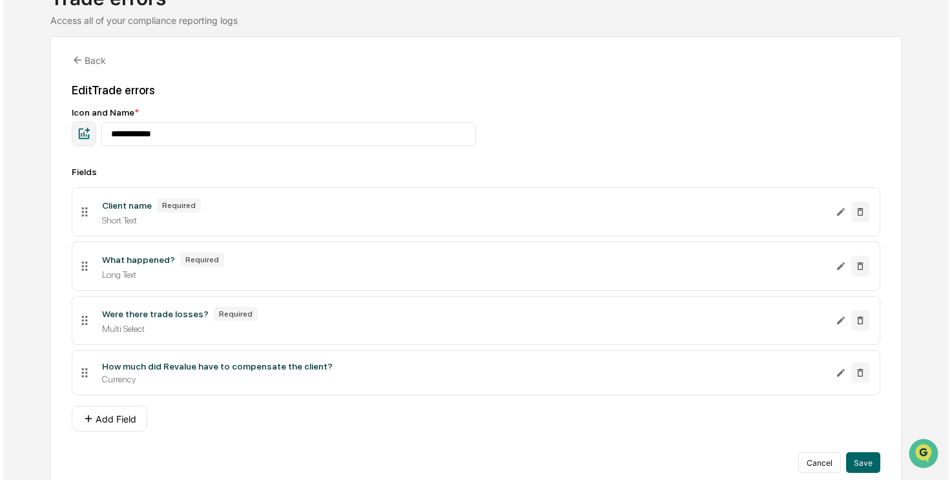
scroll to position [116, 0]
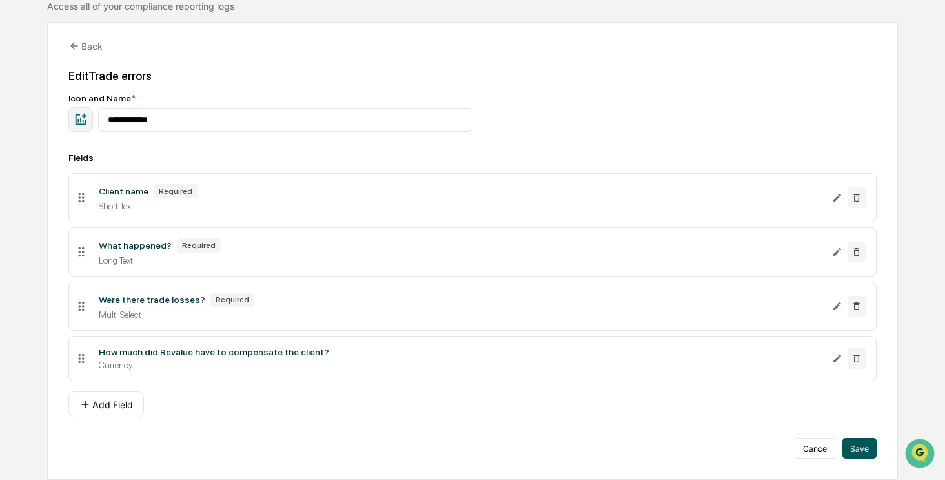
click at [856, 451] on button "Save" at bounding box center [860, 448] width 34 height 21
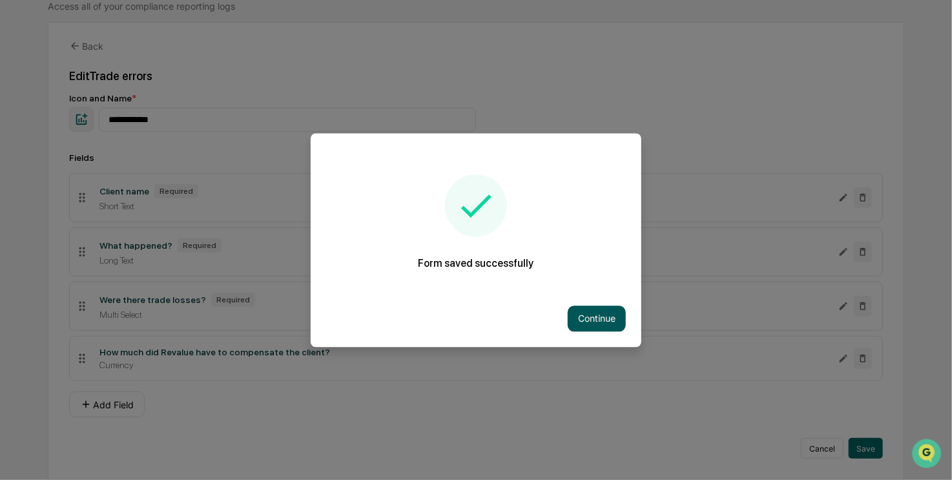
click at [590, 320] on button "Continue" at bounding box center [597, 318] width 58 height 26
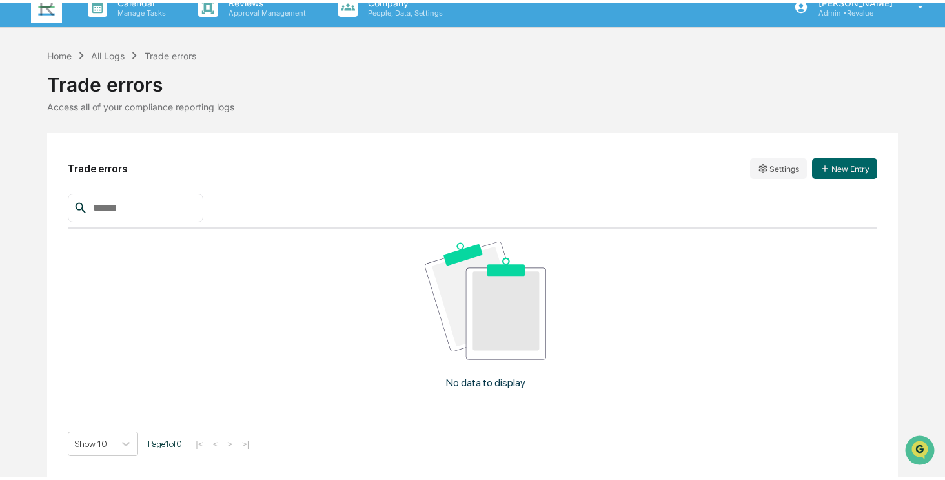
scroll to position [9, 0]
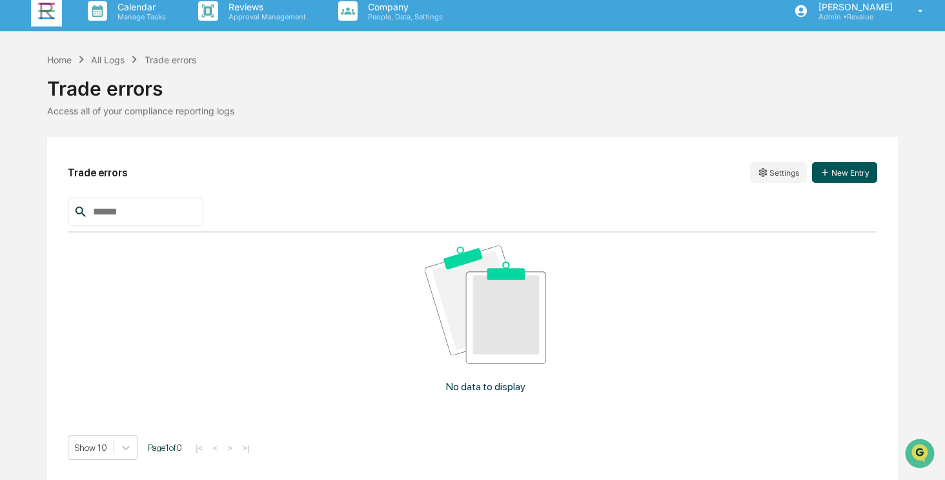
click at [846, 170] on button "New Entry" at bounding box center [844, 172] width 65 height 21
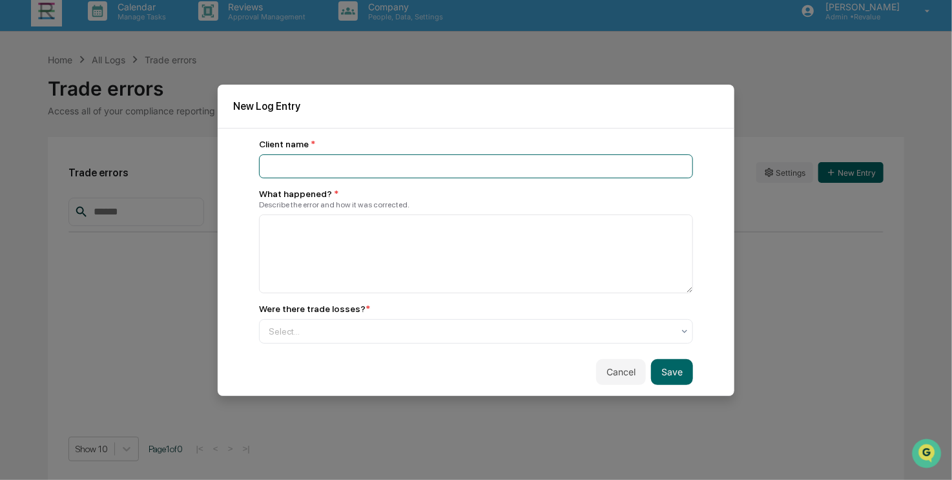
click at [346, 175] on input at bounding box center [476, 166] width 434 height 24
type input "**********"
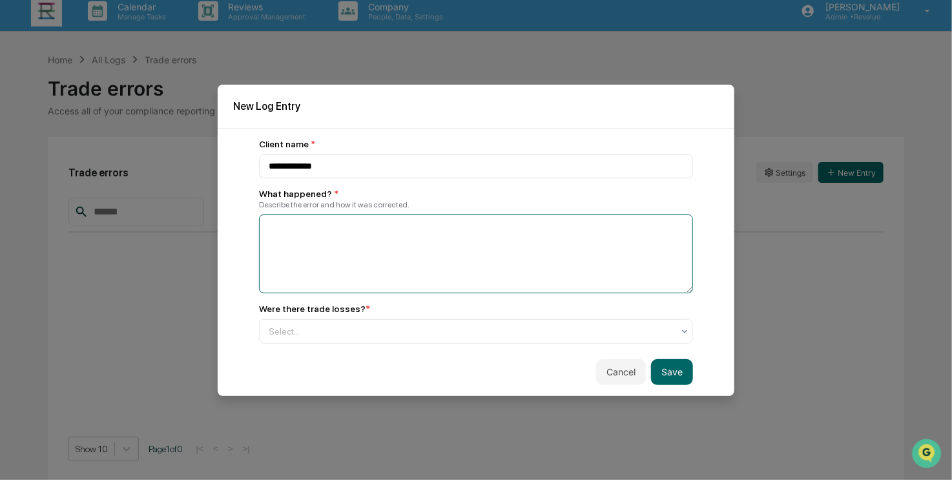
paste textarea "**********"
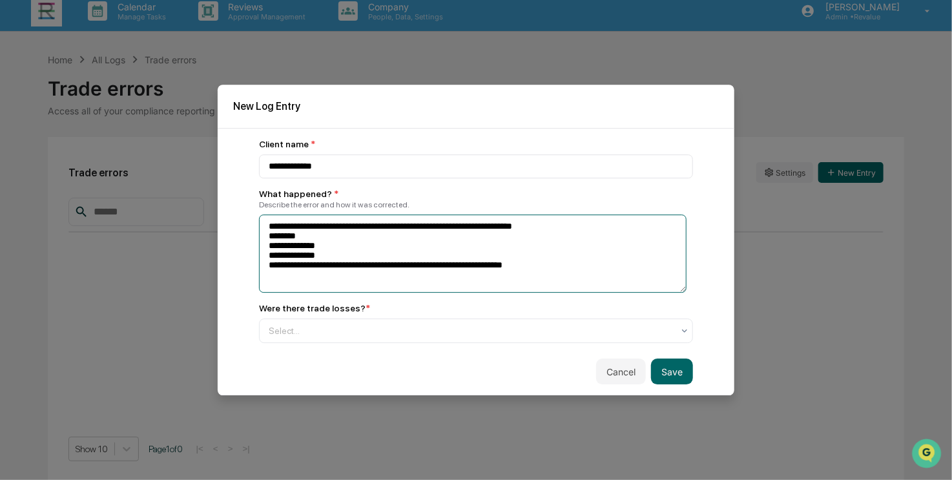
drag, startPoint x: 566, startPoint y: 226, endPoint x: 570, endPoint y: 260, distance: 33.7
click at [570, 260] on textarea "**********" at bounding box center [472, 253] width 427 height 79
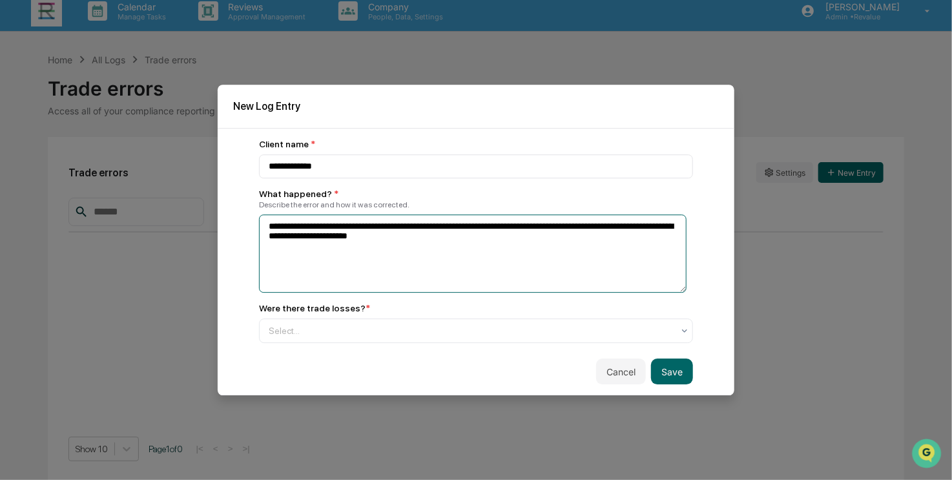
click at [457, 245] on textarea "**********" at bounding box center [472, 253] width 427 height 79
type textarea "**********"
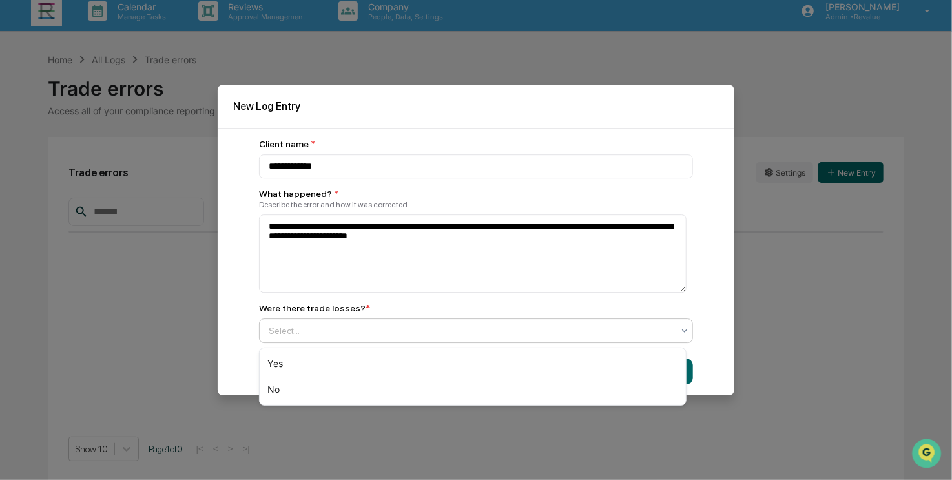
click at [522, 336] on div at bounding box center [471, 330] width 404 height 13
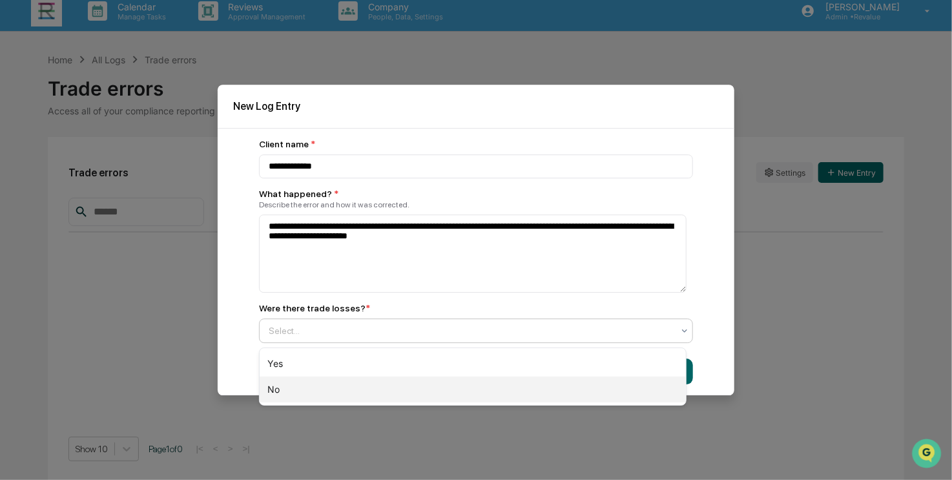
click at [481, 385] on div "No" at bounding box center [473, 389] width 426 height 26
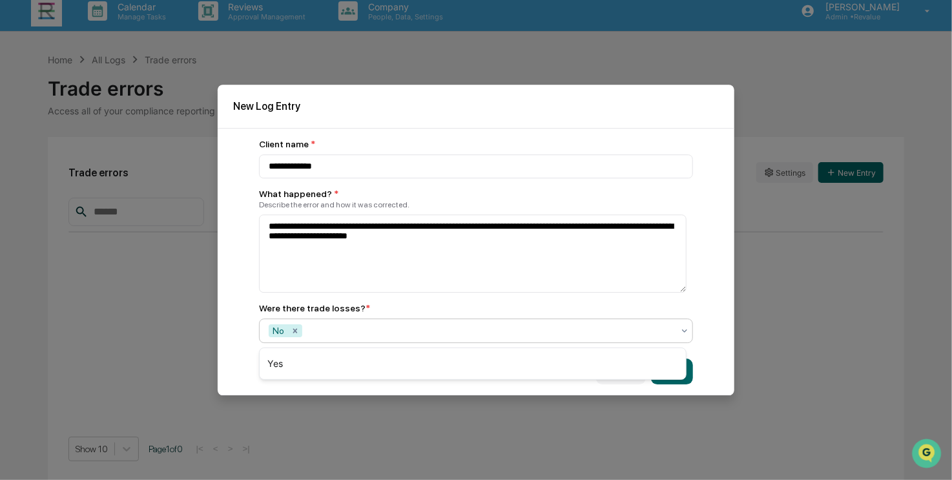
click at [711, 316] on div "**********" at bounding box center [476, 262] width 517 height 268
click at [662, 371] on button "Save" at bounding box center [672, 371] width 42 height 26
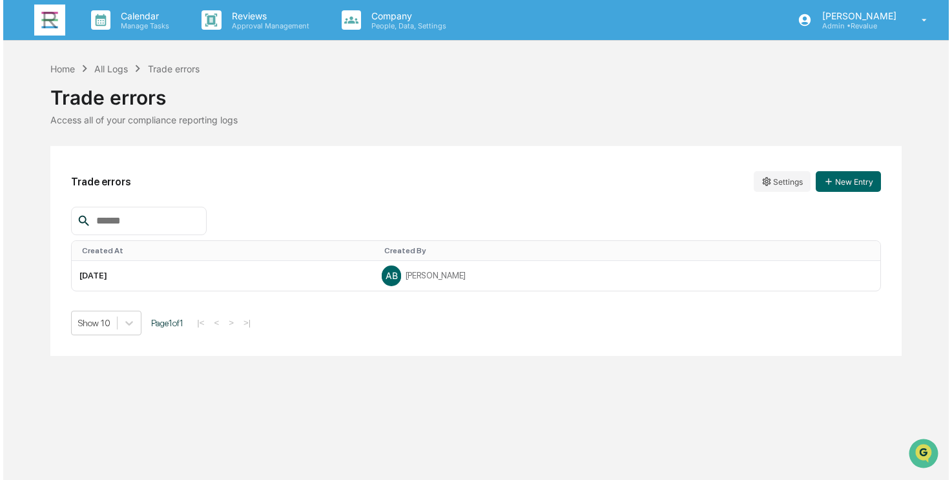
scroll to position [0, 0]
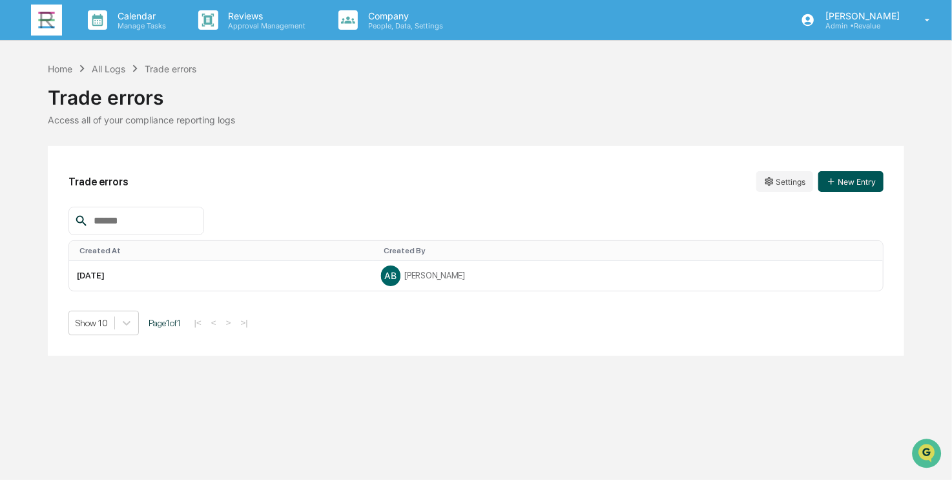
click at [858, 185] on button "New Entry" at bounding box center [850, 181] width 65 height 21
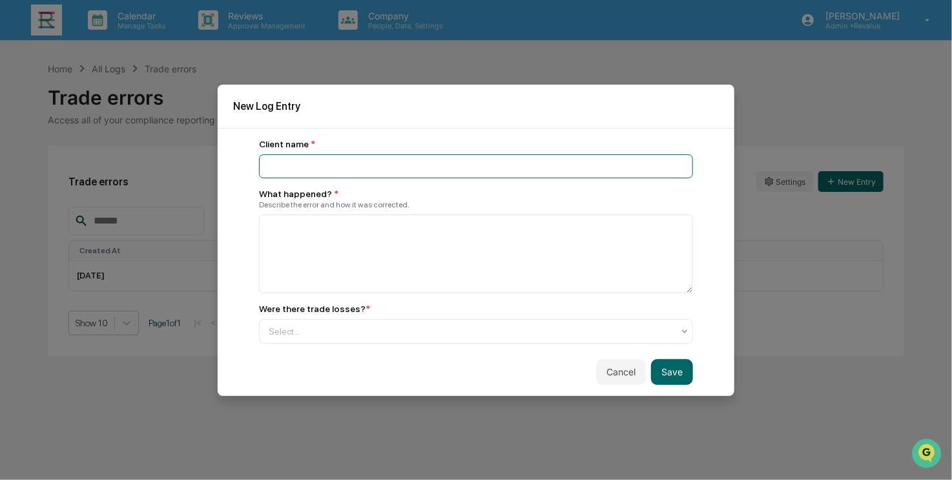
click at [384, 170] on input at bounding box center [476, 166] width 434 height 24
type input "**********"
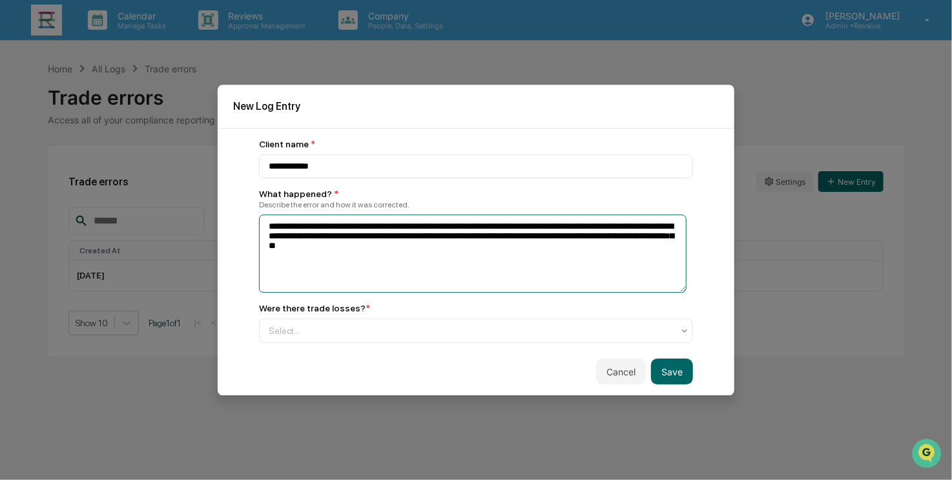
type textarea "**********"
drag, startPoint x: 444, startPoint y: 260, endPoint x: 184, endPoint y: 221, distance: 262.4
click at [184, 221] on body "**********" at bounding box center [476, 240] width 952 height 480
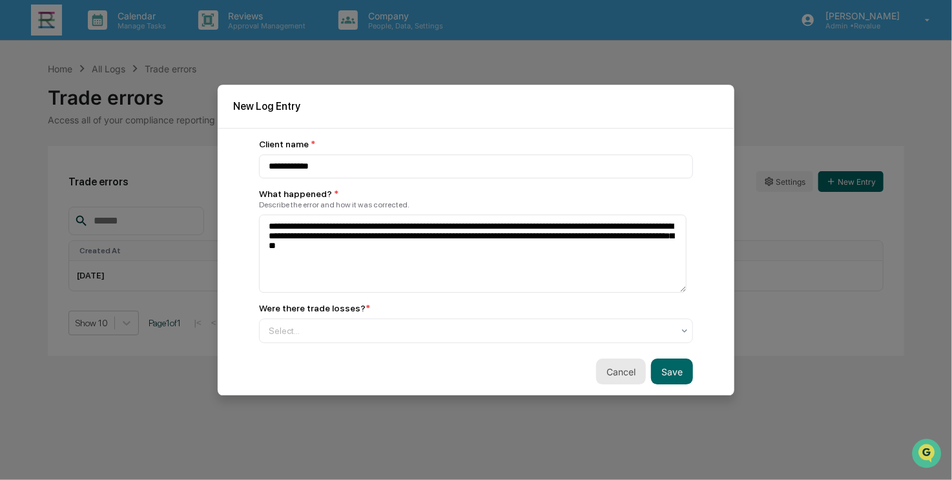
click at [600, 372] on button "Cancel" at bounding box center [621, 371] width 50 height 26
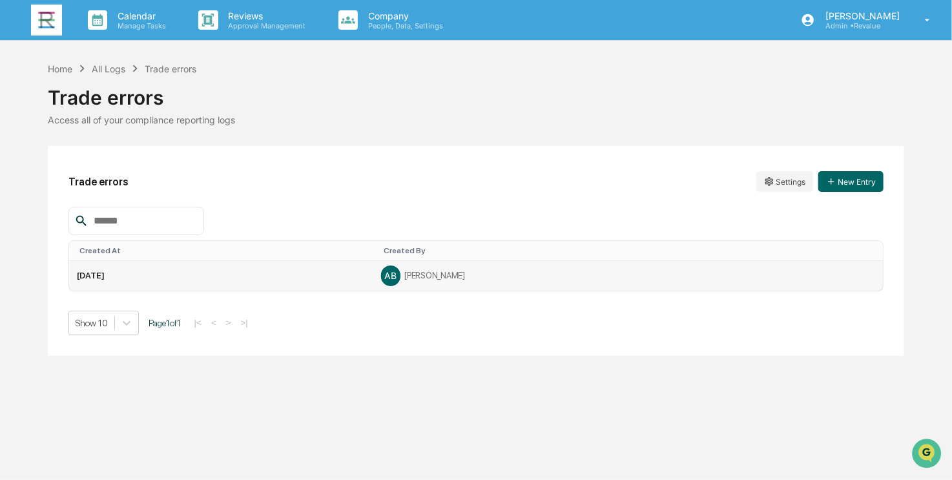
click at [229, 271] on td "[DATE]" at bounding box center [221, 276] width 304 height 30
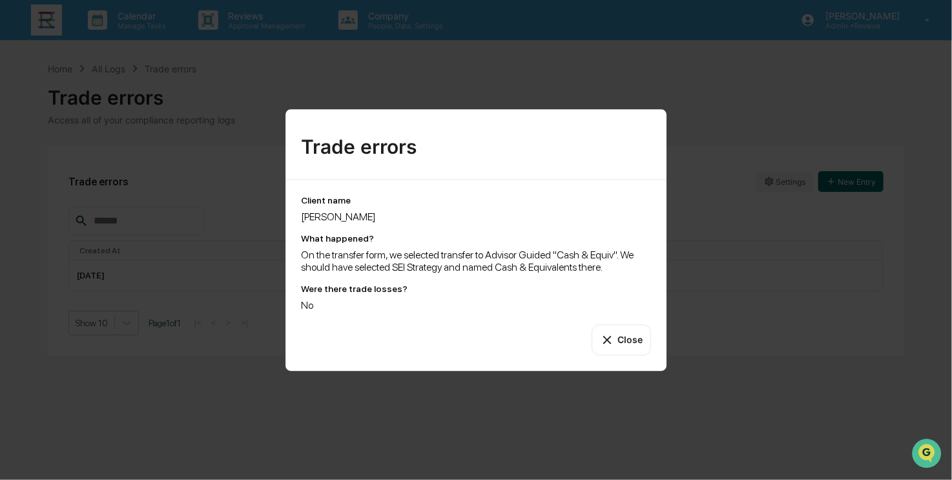
click at [633, 338] on button "Close" at bounding box center [621, 339] width 59 height 31
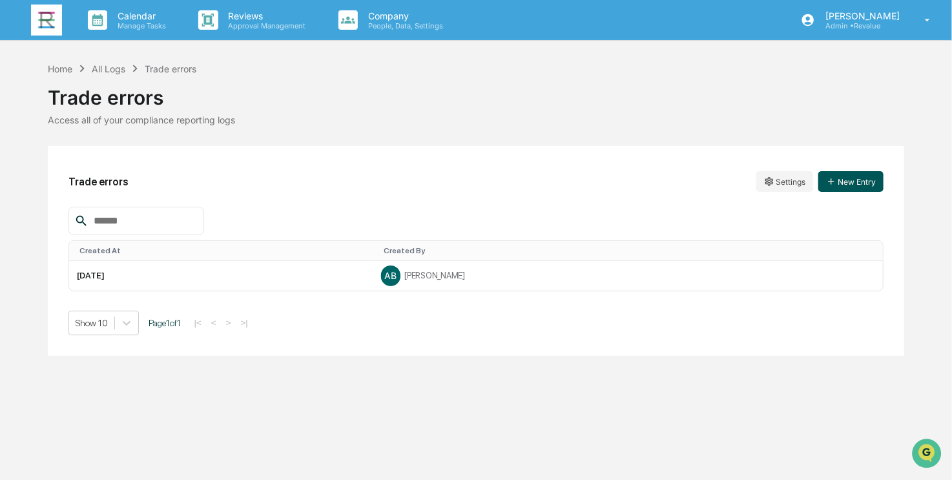
click at [852, 188] on button "New Entry" at bounding box center [850, 181] width 65 height 21
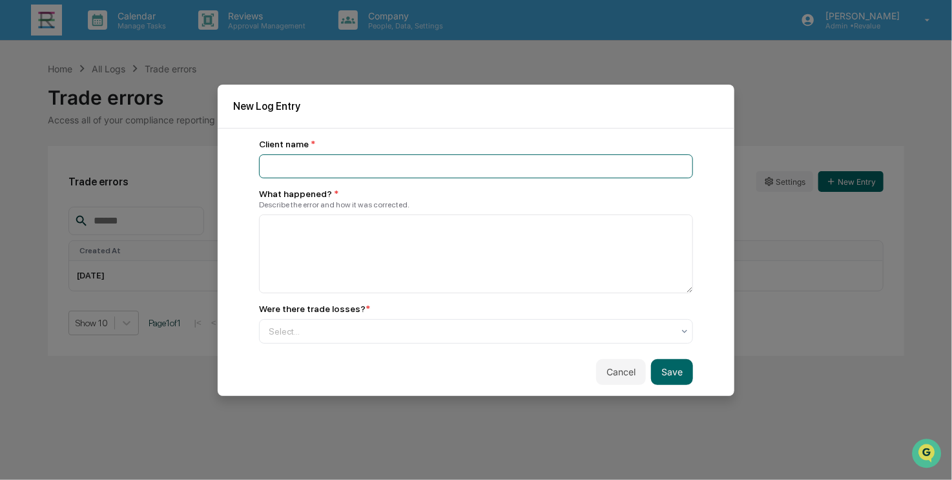
click at [323, 162] on input at bounding box center [476, 166] width 434 height 24
type input "**********"
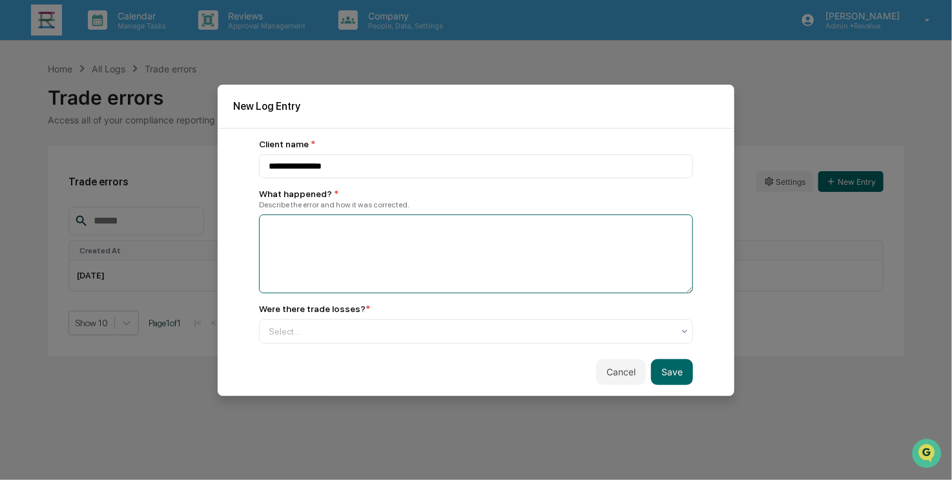
click at [332, 236] on textarea at bounding box center [476, 253] width 434 height 79
click at [462, 247] on textarea at bounding box center [476, 253] width 434 height 79
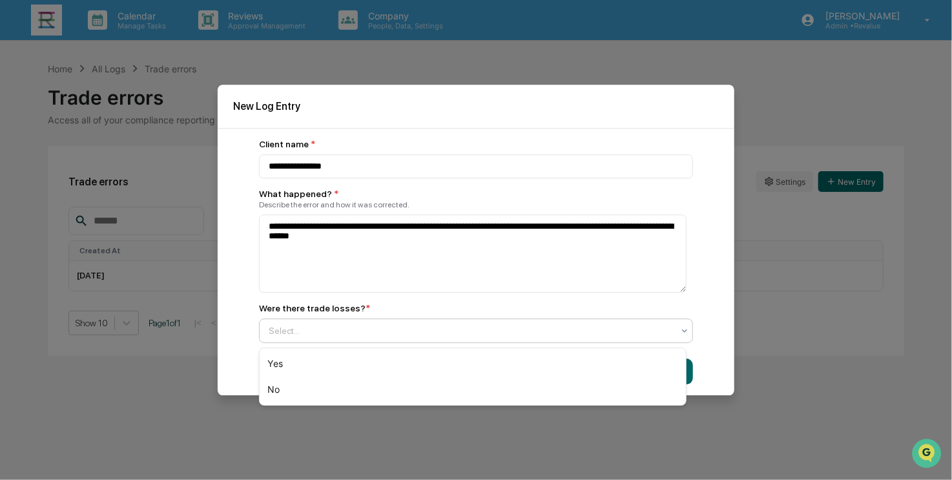
click at [462, 337] on div at bounding box center [471, 330] width 404 height 13
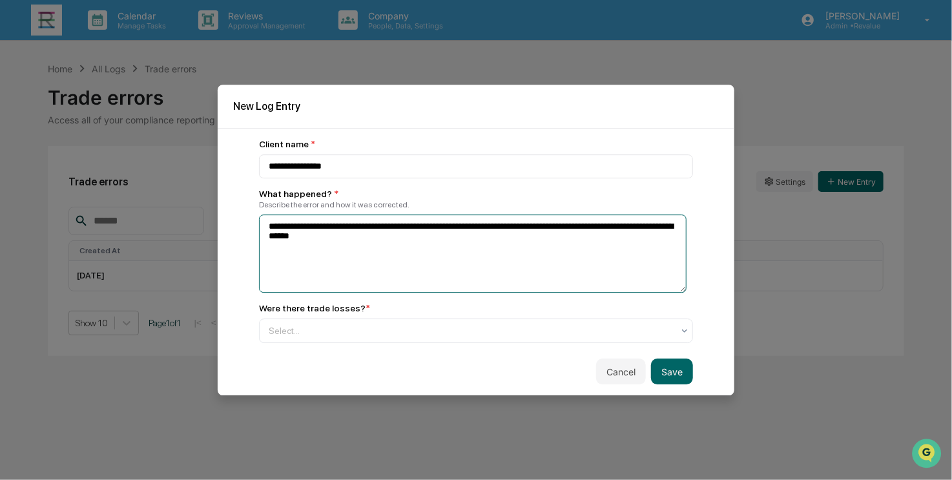
drag, startPoint x: 418, startPoint y: 240, endPoint x: 283, endPoint y: 248, distance: 135.8
click at [283, 248] on textarea "**********" at bounding box center [472, 253] width 427 height 79
type textarea "**********"
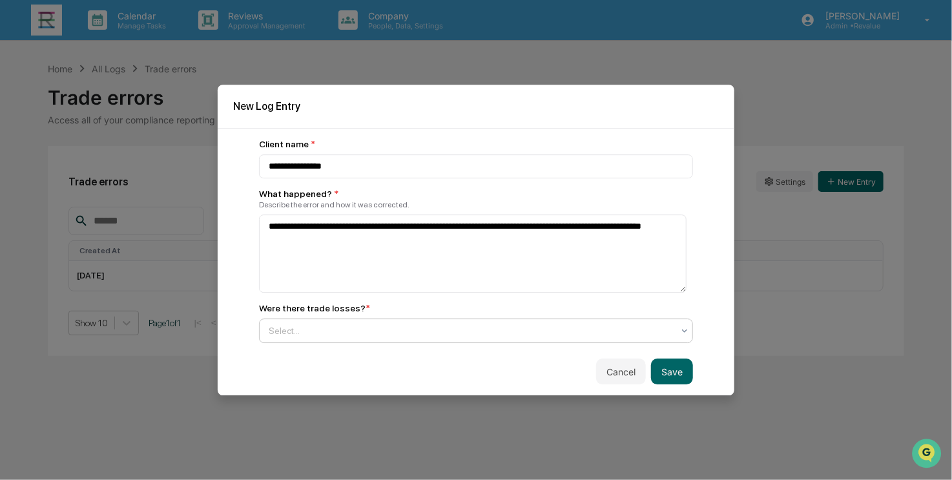
click at [336, 337] on div at bounding box center [471, 330] width 404 height 13
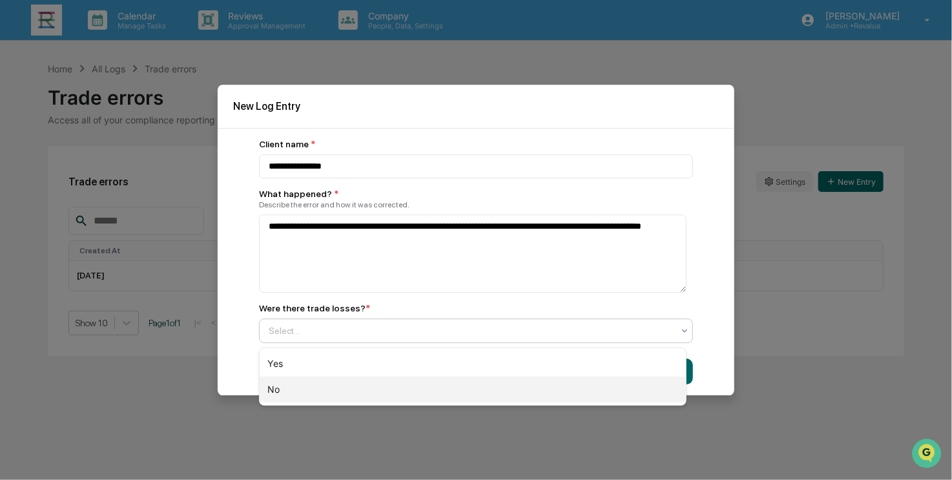
click at [330, 376] on div "No" at bounding box center [473, 389] width 426 height 26
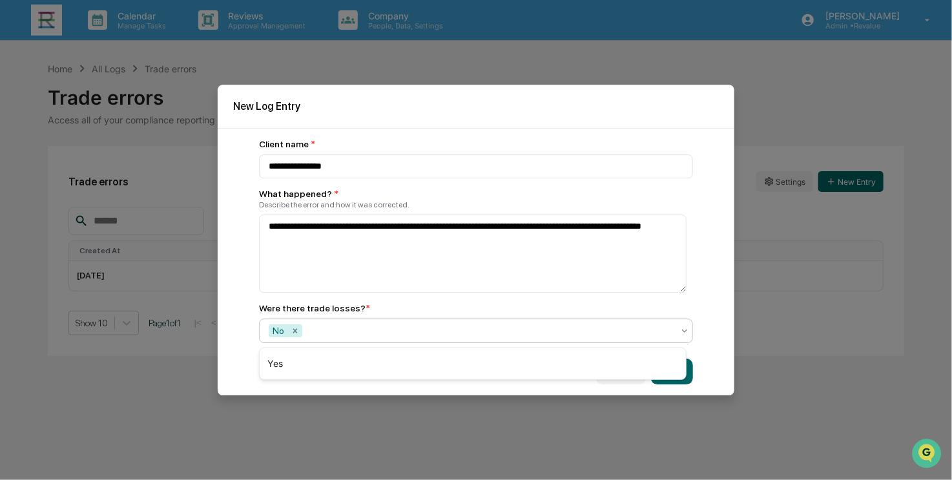
click at [721, 354] on div "**********" at bounding box center [476, 262] width 517 height 268
click at [657, 375] on button "Save" at bounding box center [672, 371] width 42 height 26
